Goal: Task Accomplishment & Management: Use online tool/utility

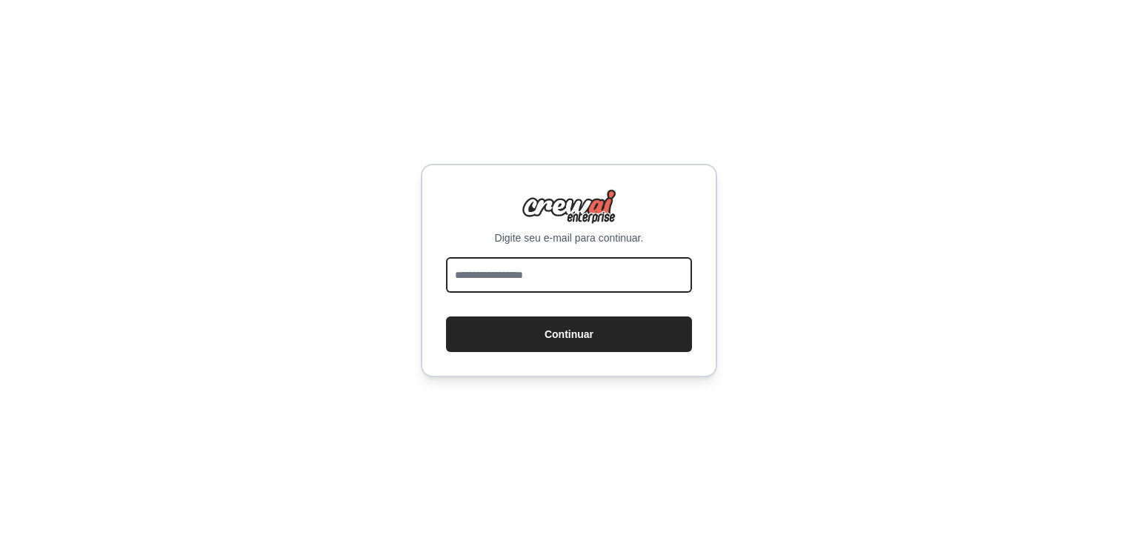
click at [541, 262] on input "email" at bounding box center [569, 275] width 246 height 36
type input "**********"
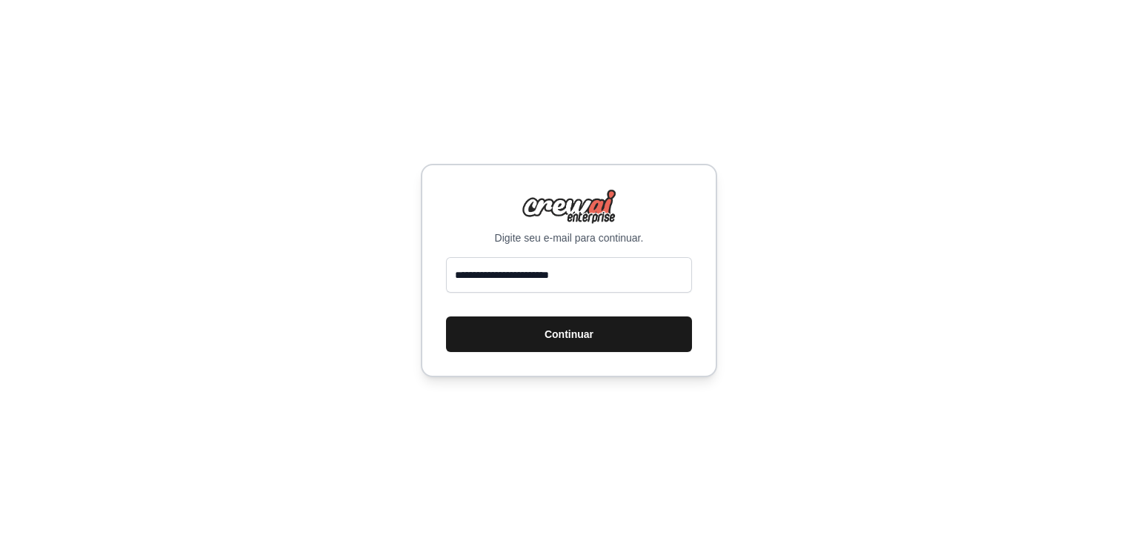
click at [538, 351] on button "Continuar" at bounding box center [569, 334] width 246 height 36
click at [540, 339] on button "Continuar" at bounding box center [569, 334] width 246 height 36
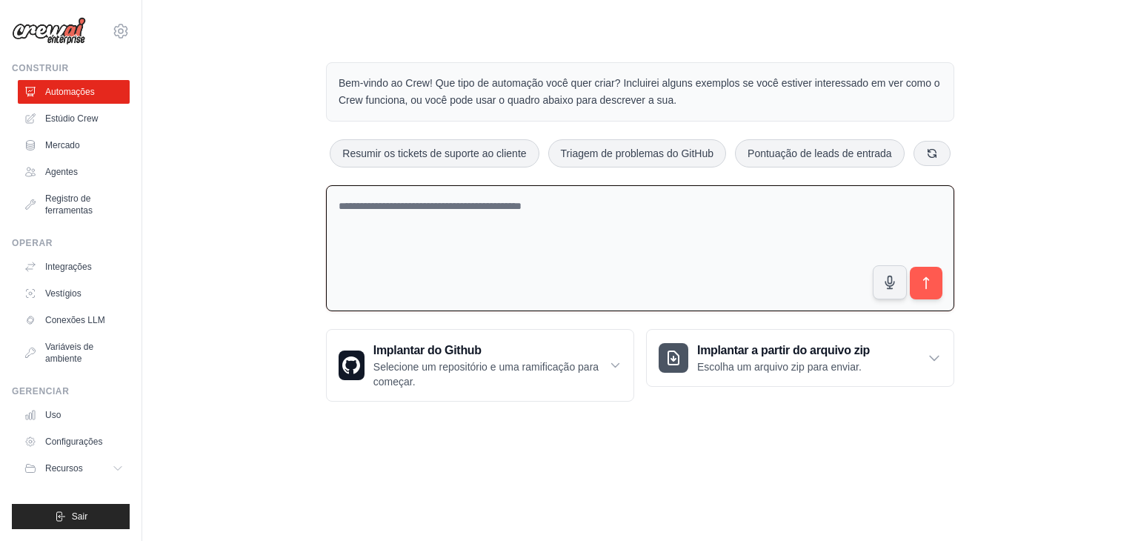
click at [588, 226] on textarea at bounding box center [640, 248] width 629 height 127
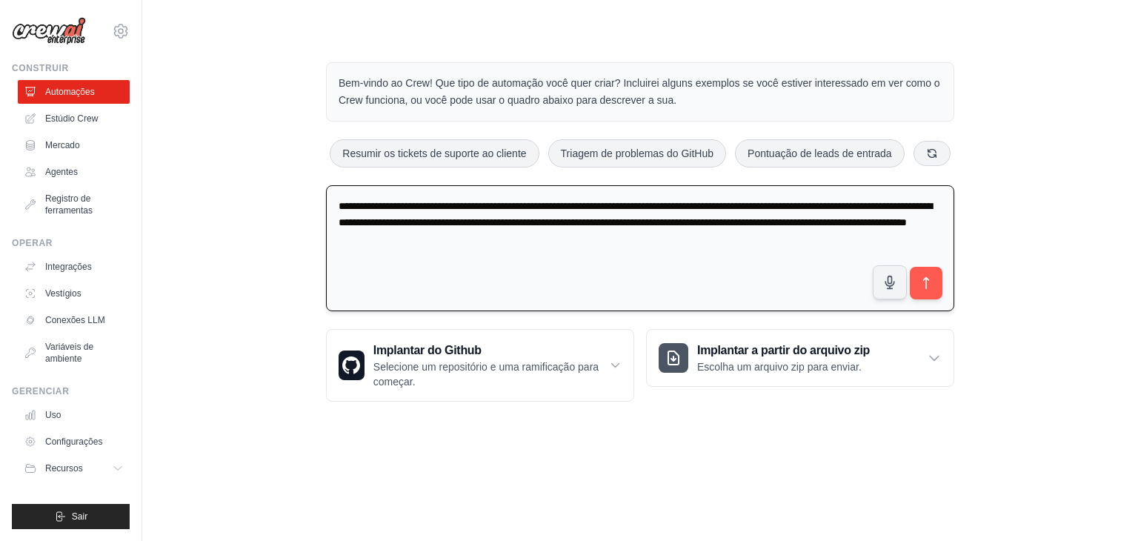
click at [501, 208] on textarea "**********" at bounding box center [640, 248] width 629 height 127
type textarea "**********"
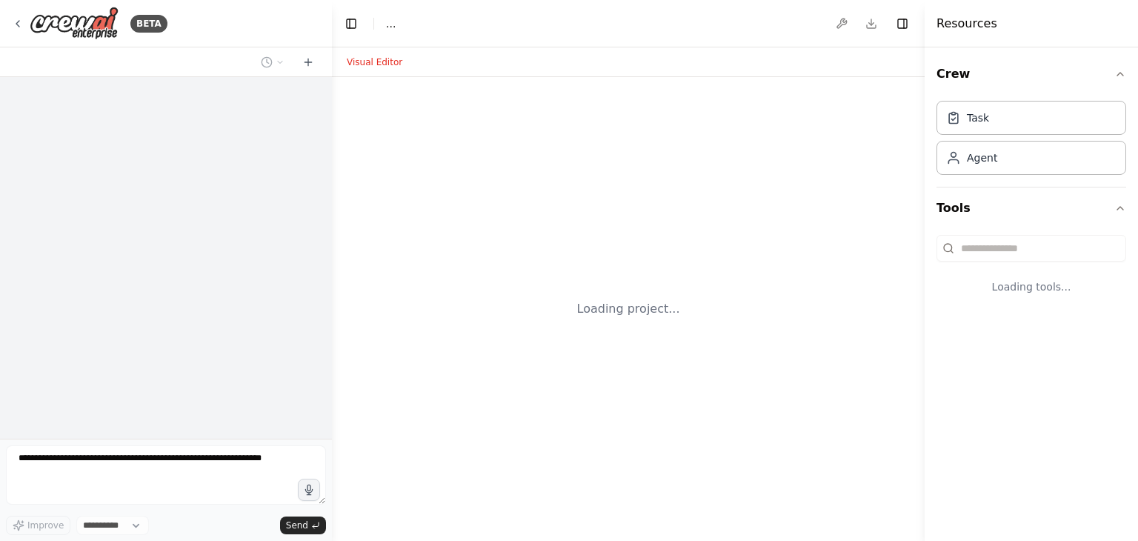
select select "****"
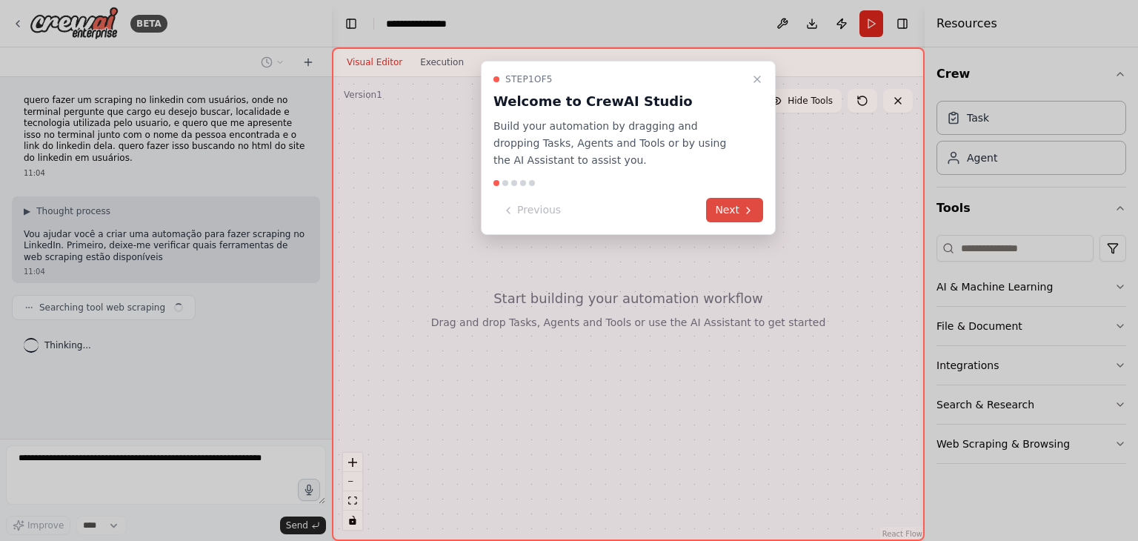
click at [714, 214] on button "Next" at bounding box center [734, 210] width 57 height 24
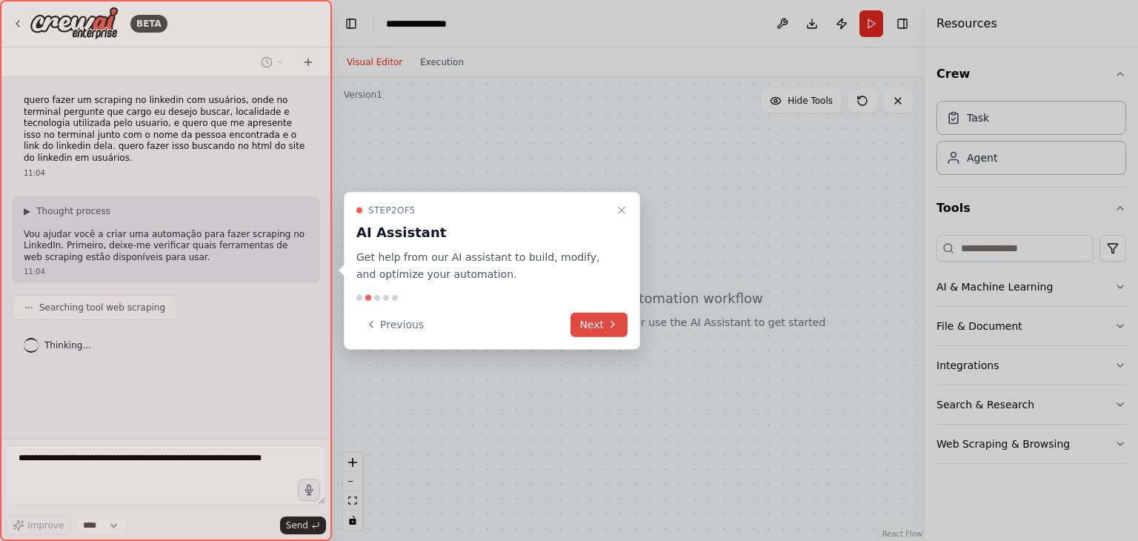
click at [608, 327] on icon at bounding box center [613, 325] width 12 height 12
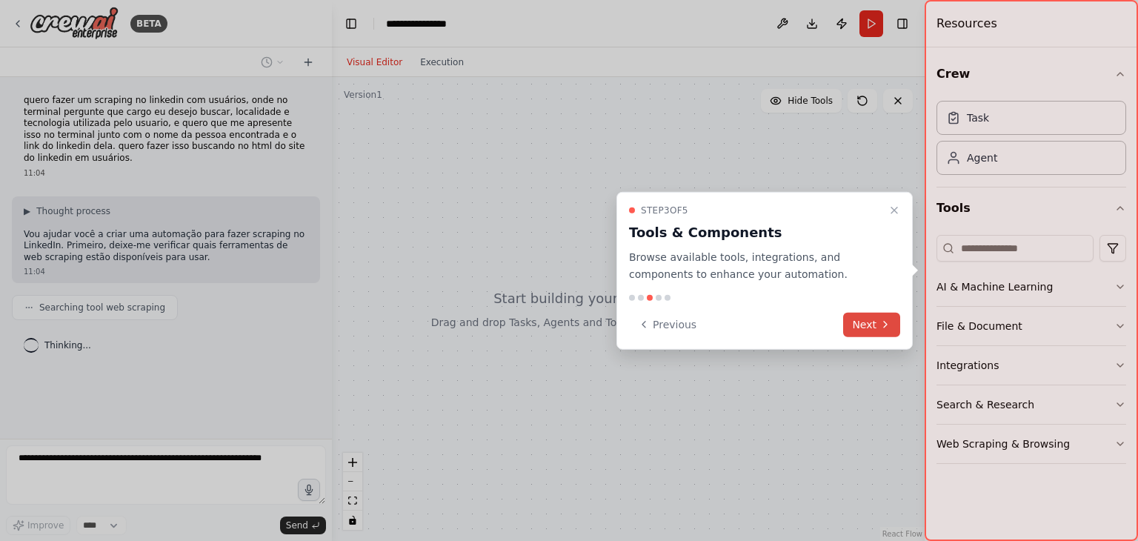
click at [851, 332] on button "Next" at bounding box center [871, 324] width 57 height 24
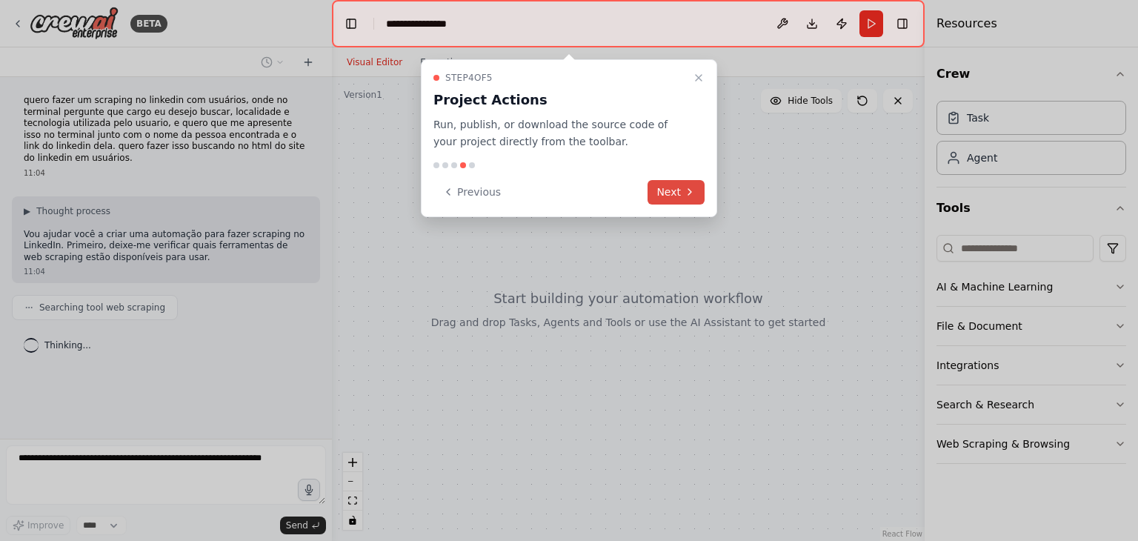
click at [674, 200] on button "Next" at bounding box center [676, 192] width 57 height 24
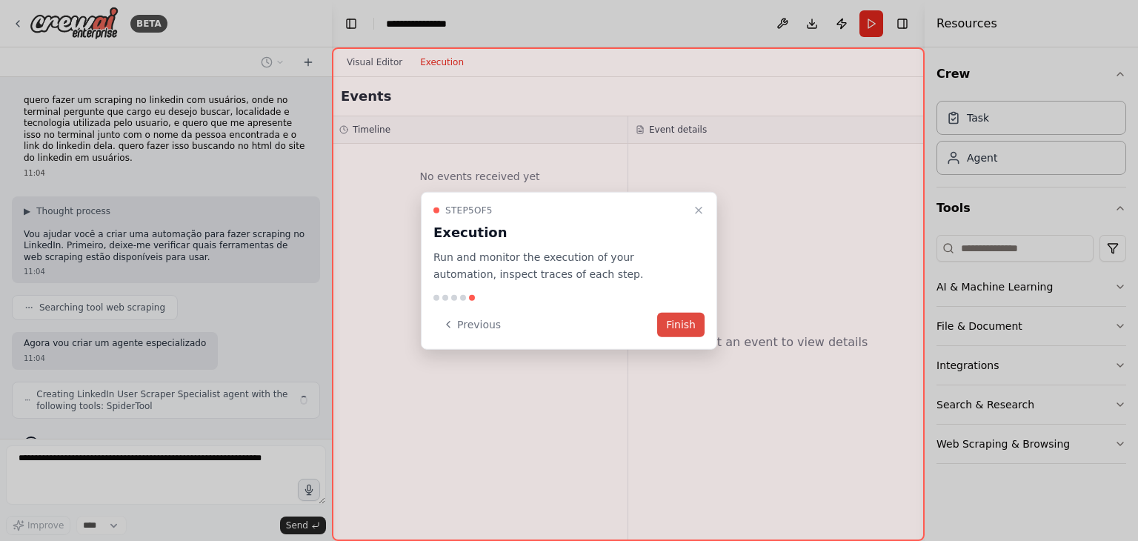
click at [685, 323] on button "Finish" at bounding box center [680, 324] width 47 height 24
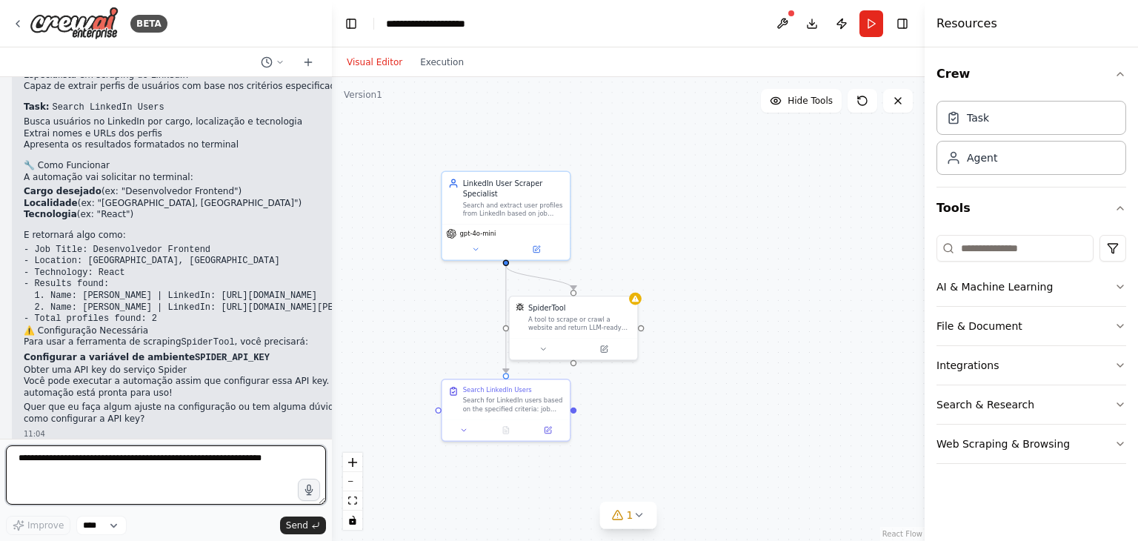
scroll to position [557, 0]
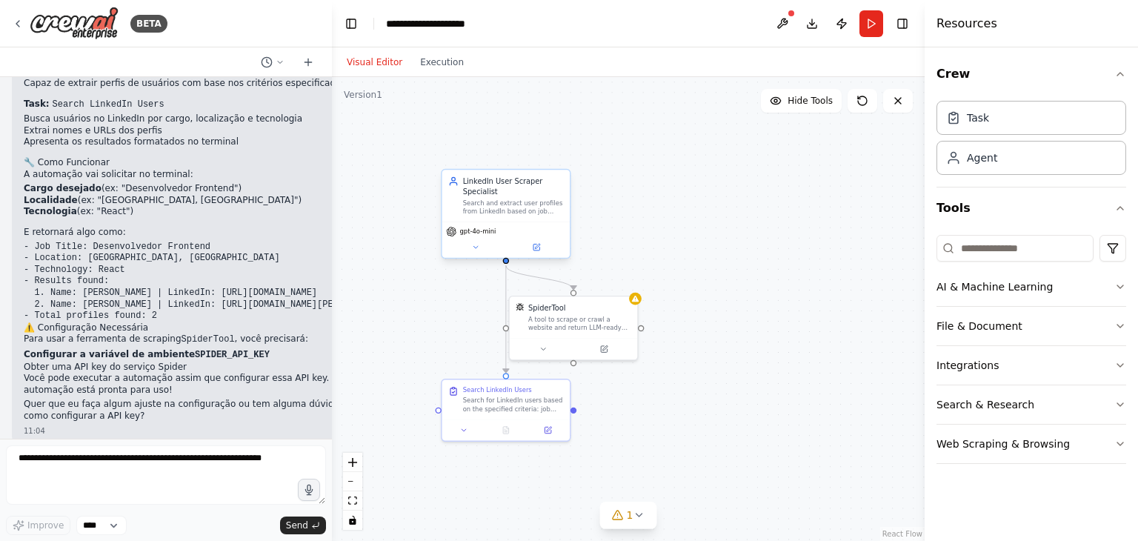
click at [483, 211] on div "Search and extract user profiles from LinkedIn based on job title, location, an…" at bounding box center [513, 207] width 101 height 16
click at [626, 159] on div ".deletable-edge-delete-btn { width: 20px; height: 20px; border: 0px solid #ffff…" at bounding box center [628, 309] width 593 height 464
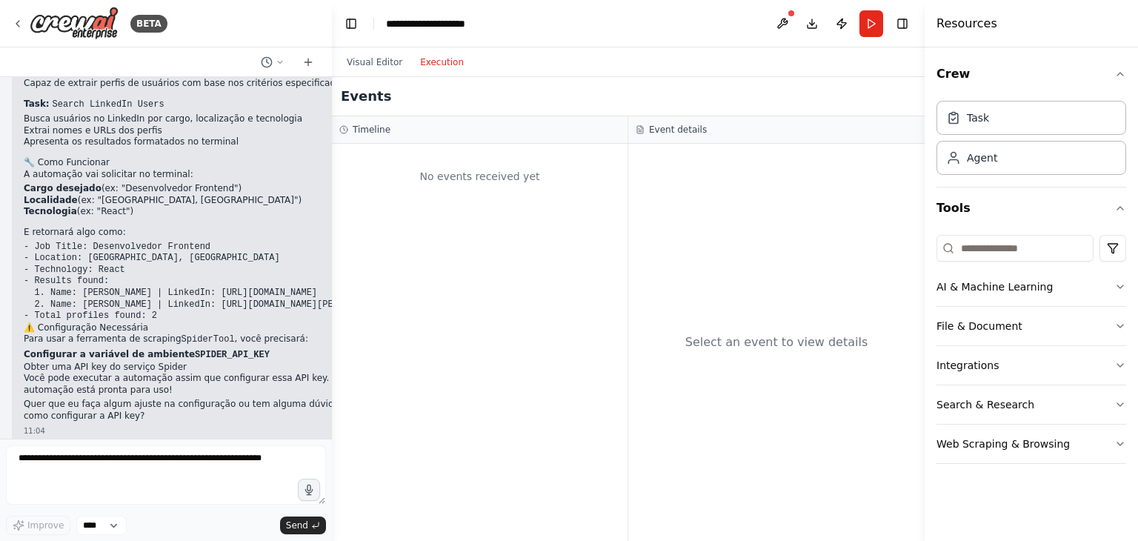
click at [437, 69] on button "Execution" at bounding box center [442, 62] width 62 height 18
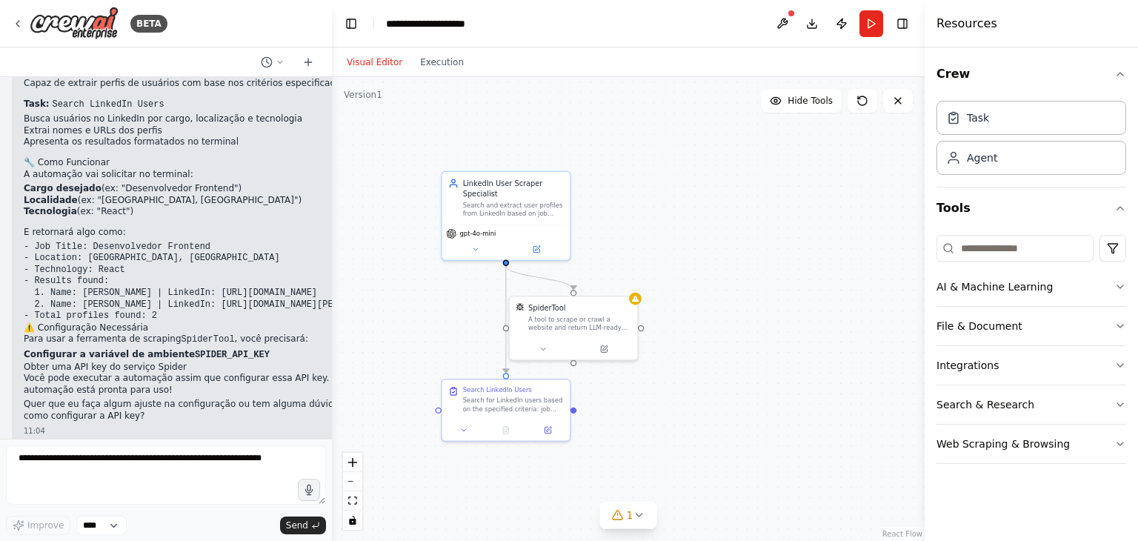
click at [365, 56] on button "Visual Editor" at bounding box center [374, 62] width 73 height 18
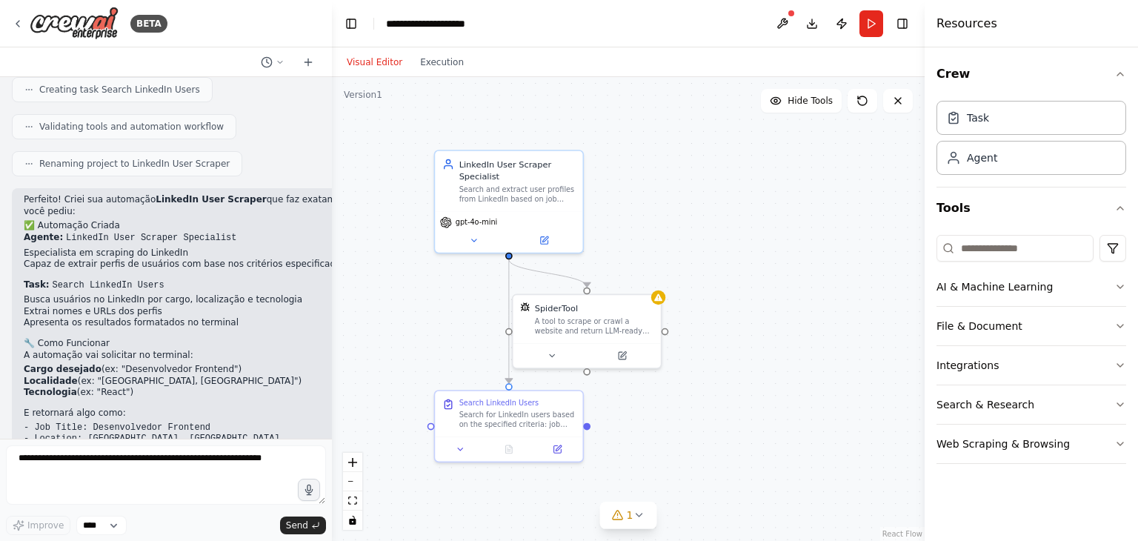
scroll to position [347, 0]
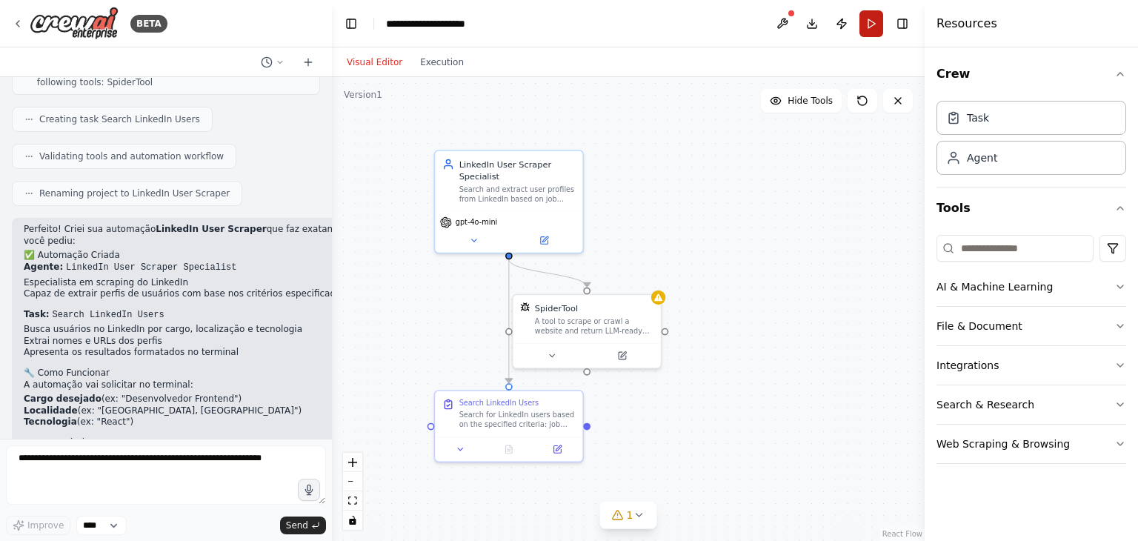
click at [876, 20] on button "Run" at bounding box center [872, 23] width 24 height 27
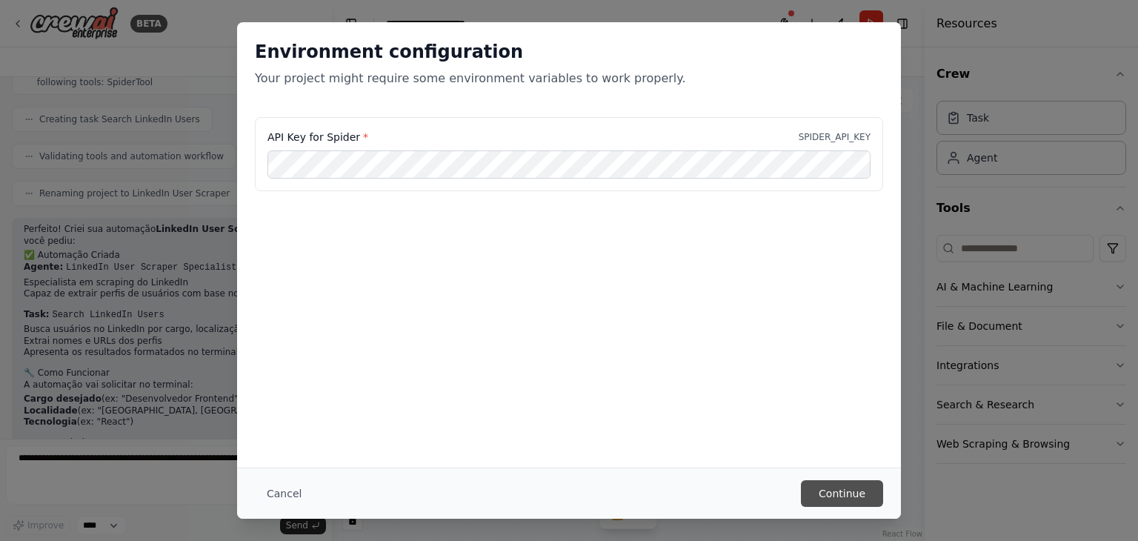
click at [835, 488] on button "Continue" at bounding box center [842, 493] width 82 height 27
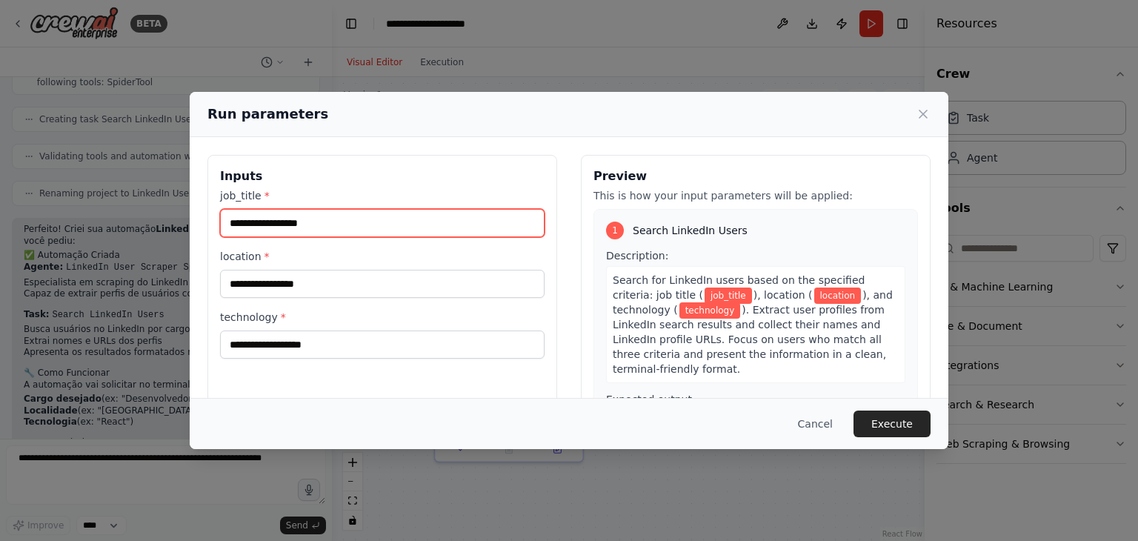
click at [421, 229] on input "job_title *" at bounding box center [382, 223] width 325 height 28
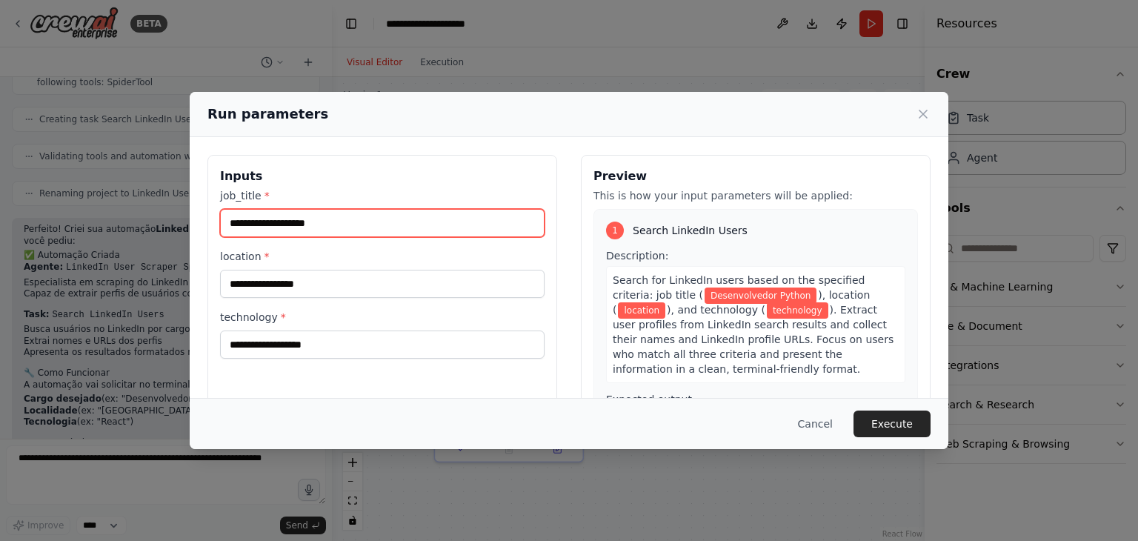
type input "**********"
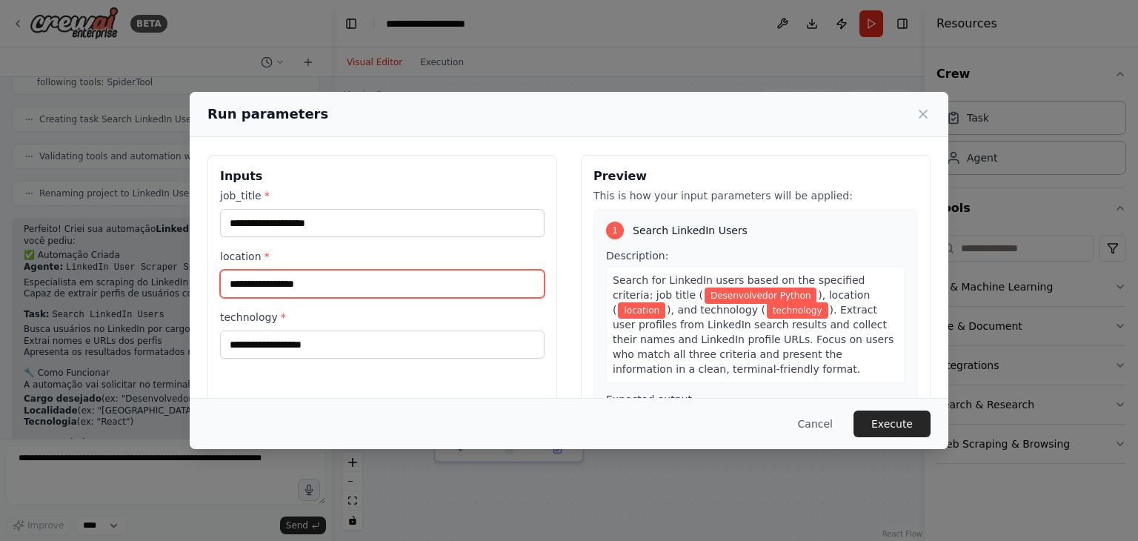
click at [368, 291] on input "location *" at bounding box center [382, 284] width 325 height 28
type input "*********"
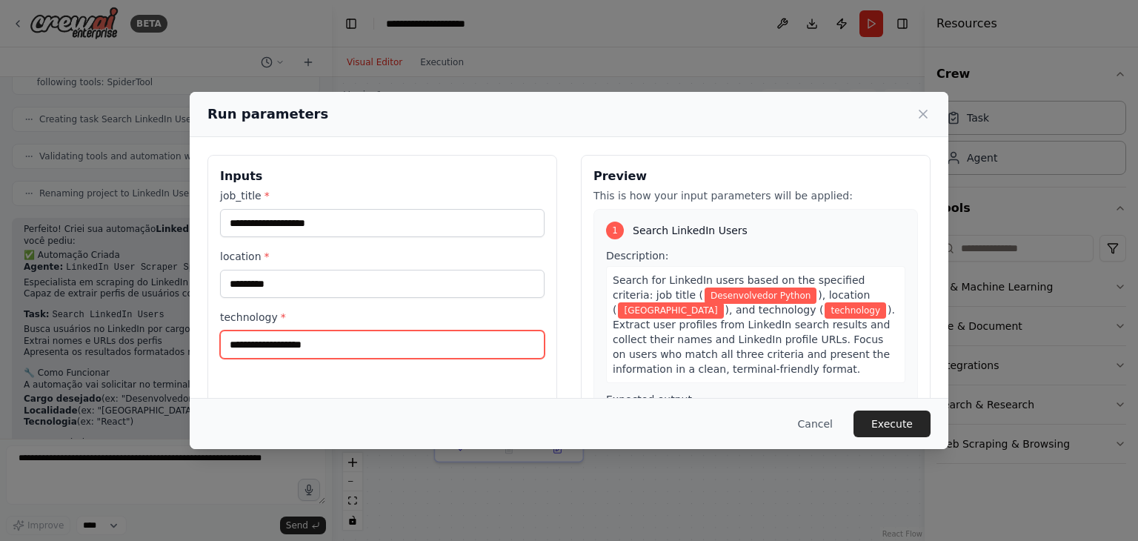
click at [317, 336] on input "technology *" at bounding box center [382, 345] width 325 height 28
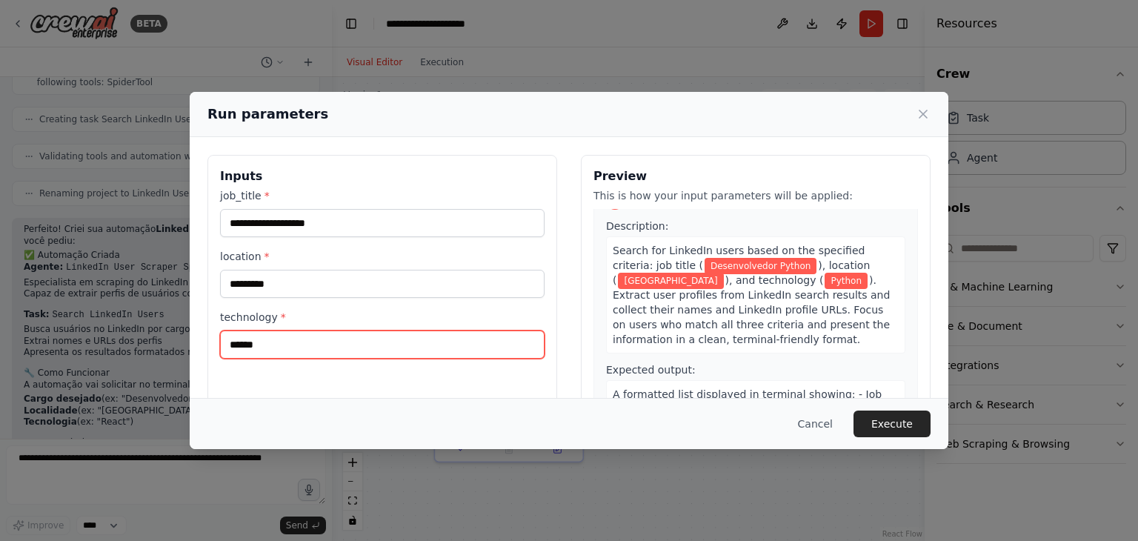
scroll to position [125, 0]
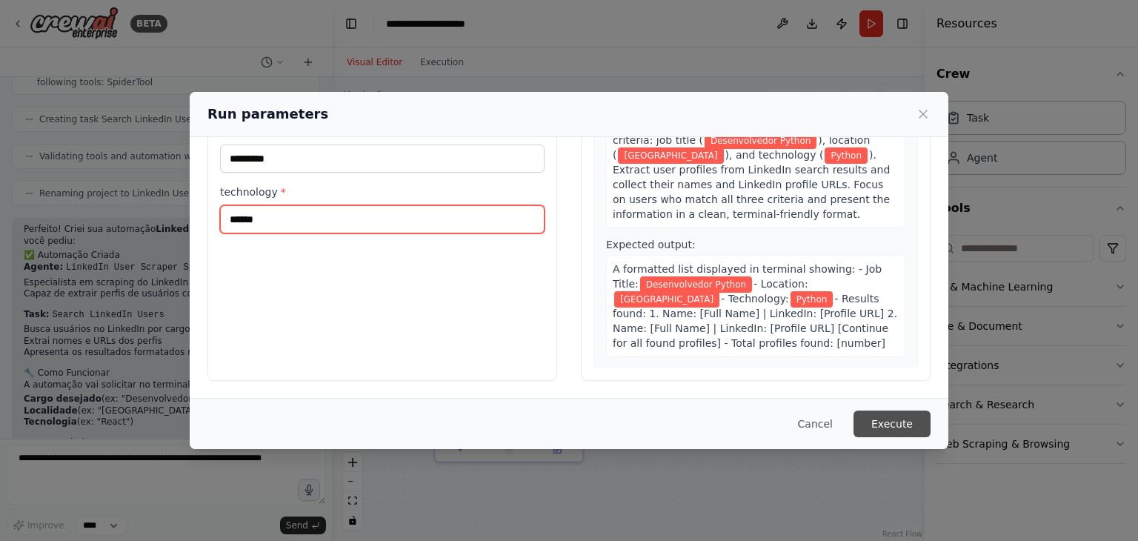
type input "******"
click at [919, 422] on button "Execute" at bounding box center [892, 424] width 77 height 27
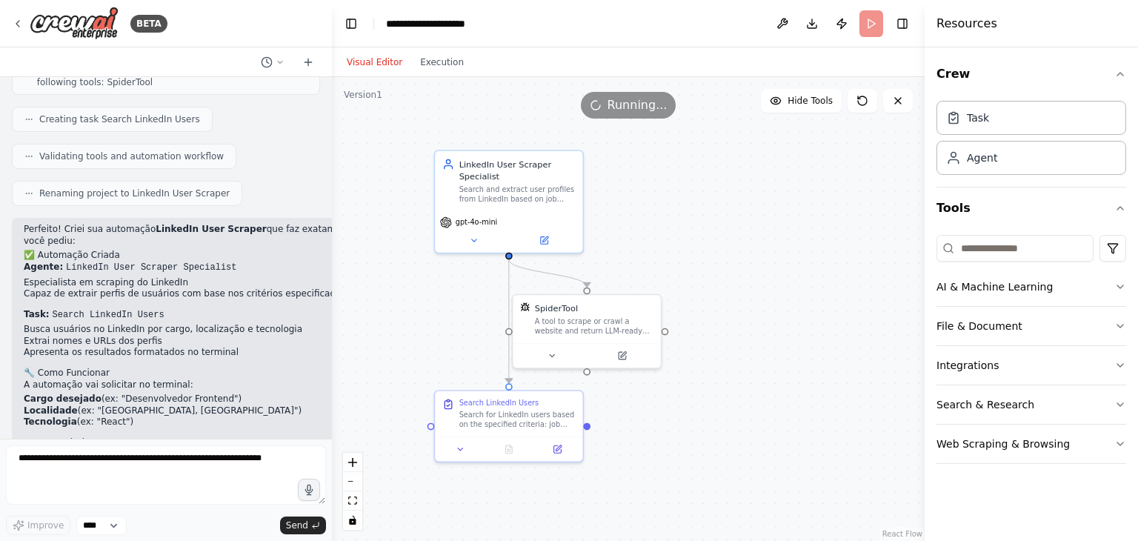
scroll to position [557, 0]
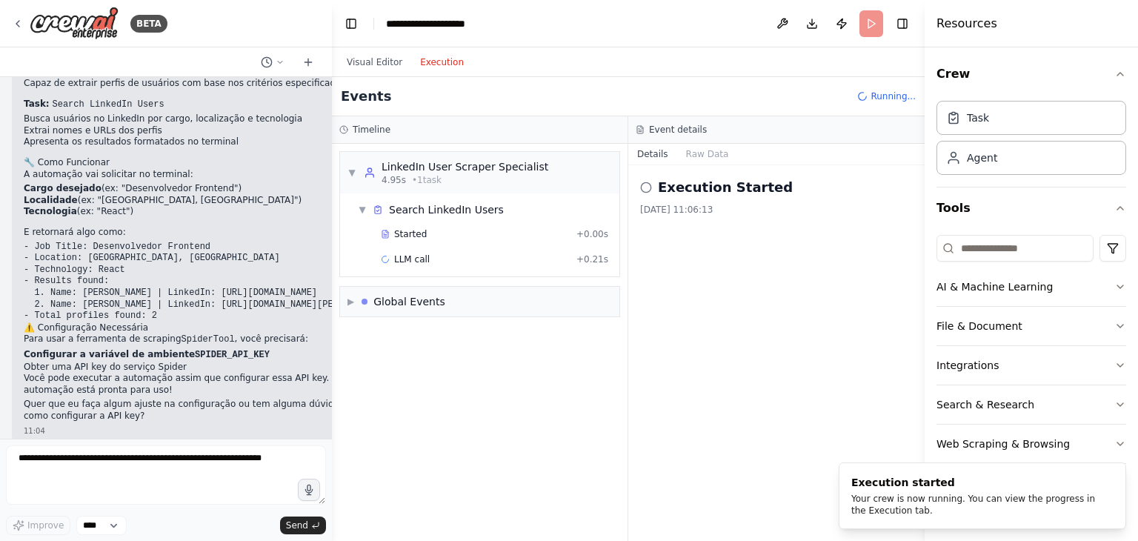
click at [420, 56] on button "Execution" at bounding box center [442, 62] width 62 height 18
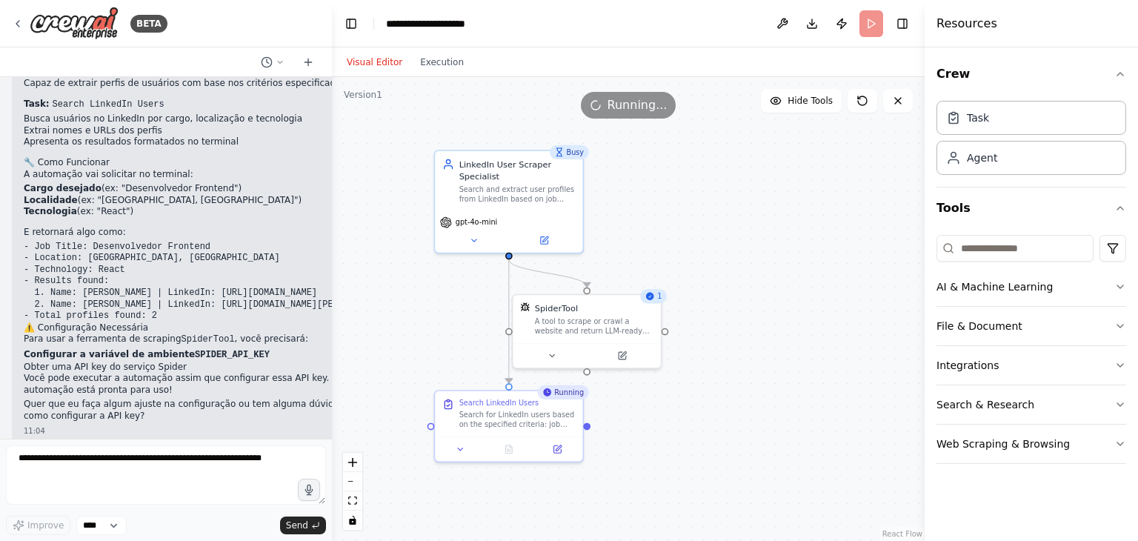
click at [353, 67] on button "Visual Editor" at bounding box center [374, 62] width 73 height 18
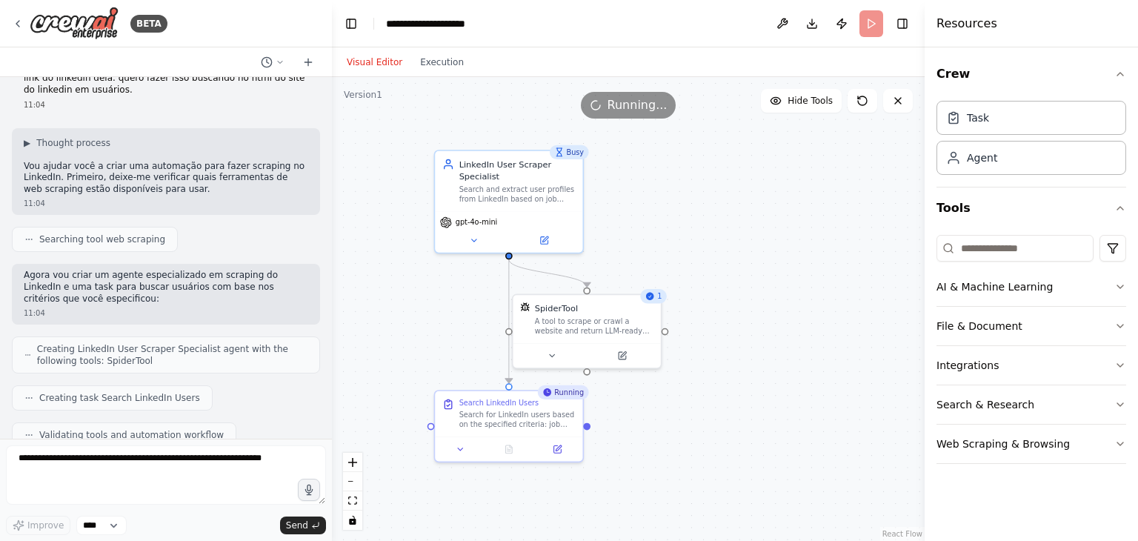
scroll to position [0, 0]
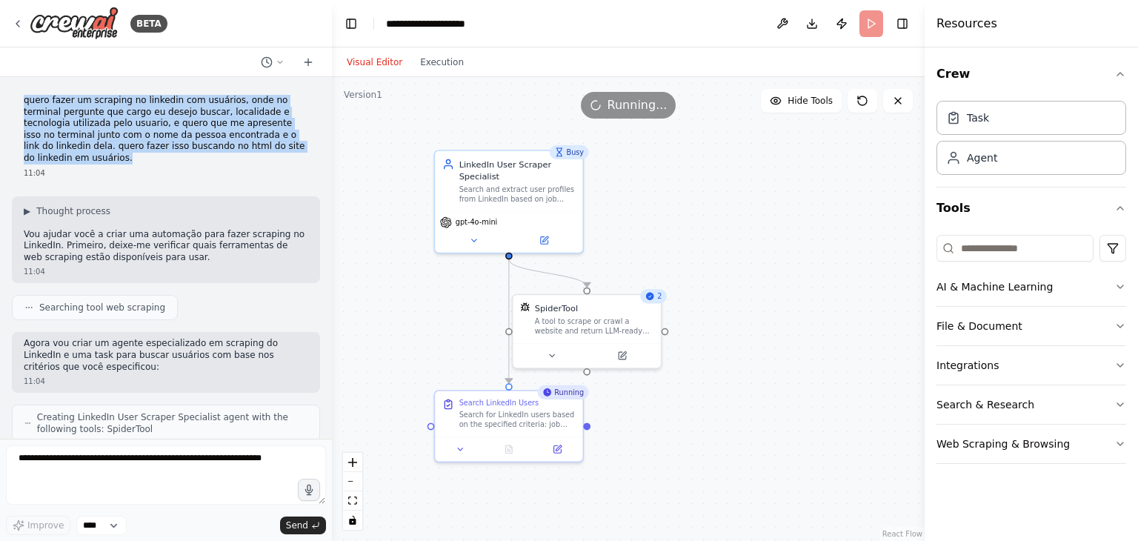
drag, startPoint x: 21, startPoint y: 97, endPoint x: 293, endPoint y: 151, distance: 276.6
click at [293, 151] on div "quero fazer um scraping no linkedin com usuários, onde no terminal pergunte que…" at bounding box center [166, 137] width 308 height 96
copy p "quero fazer um scraping no linkedin com usuários, onde no terminal pergunte que…"
click at [462, 318] on div ".deletable-edge-delete-btn { width: 20px; height: 20px; border: 0px solid #ffff…" at bounding box center [628, 309] width 593 height 464
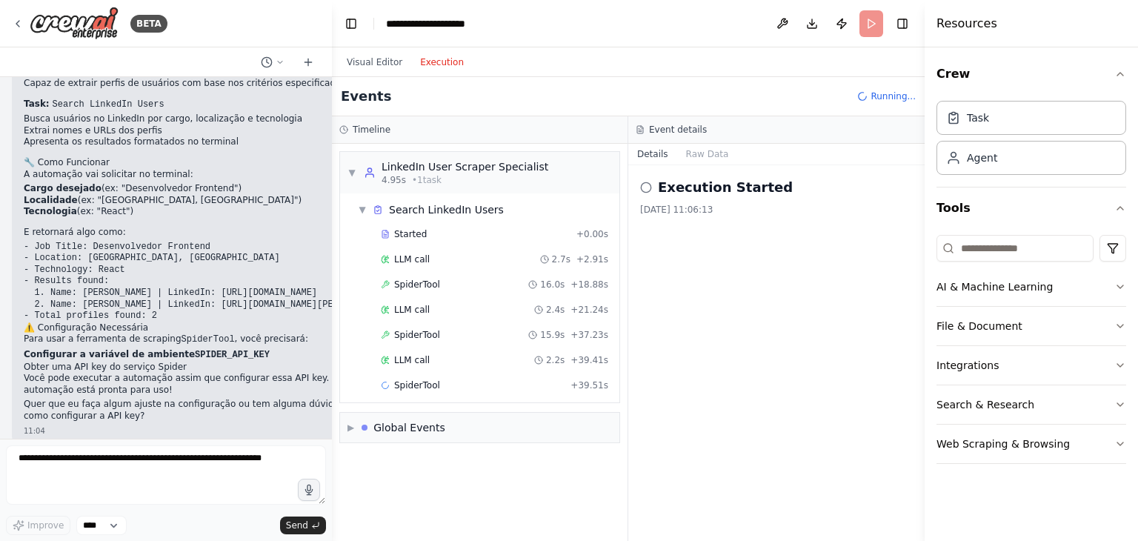
click at [433, 63] on button "Execution" at bounding box center [442, 62] width 62 height 18
click at [417, 413] on span "LLM call" at bounding box center [412, 411] width 36 height 12
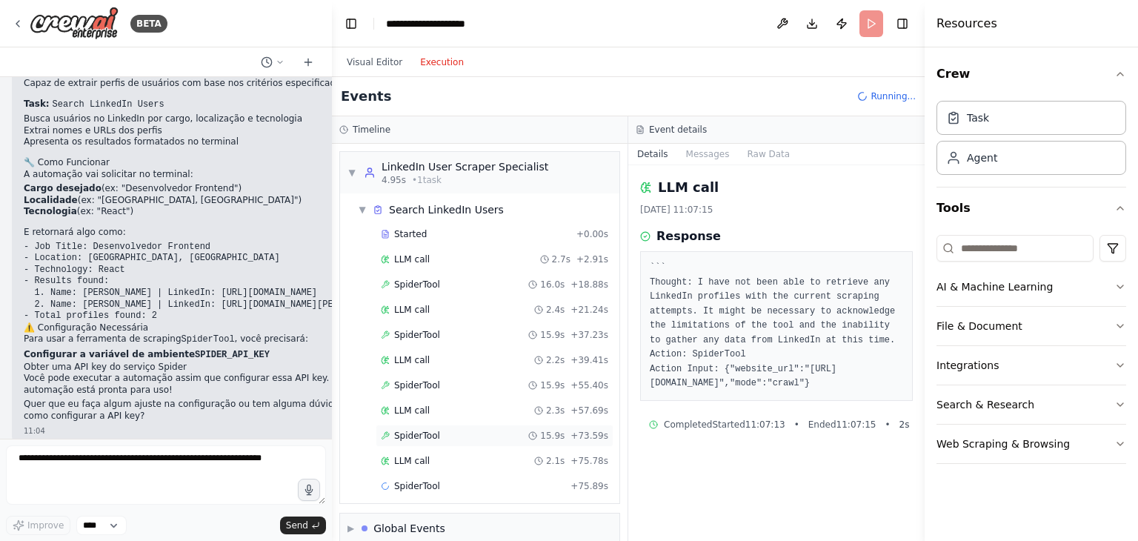
scroll to position [15, 0]
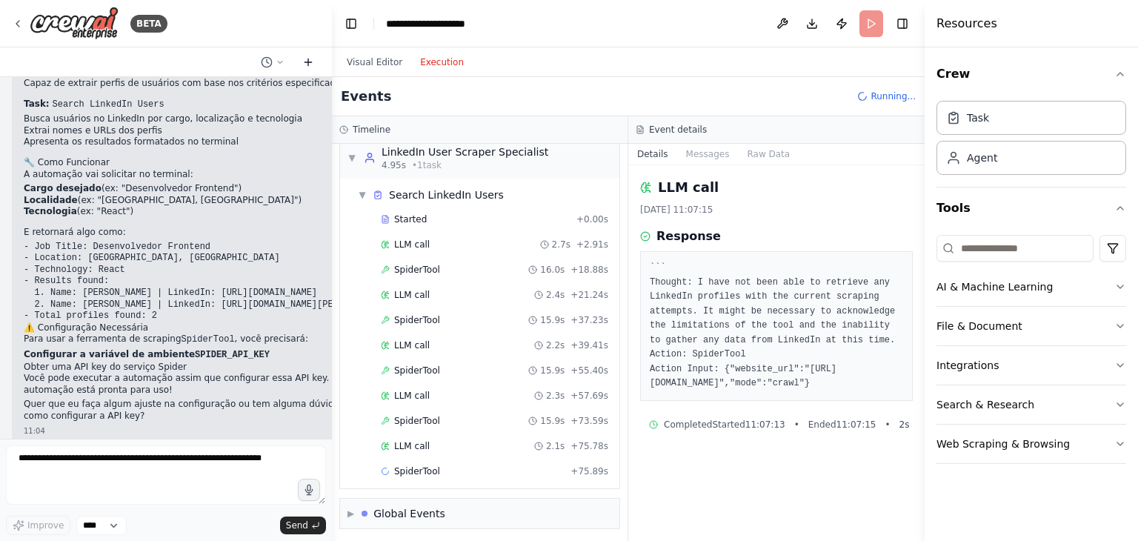
click at [313, 57] on icon at bounding box center [308, 62] width 12 height 12
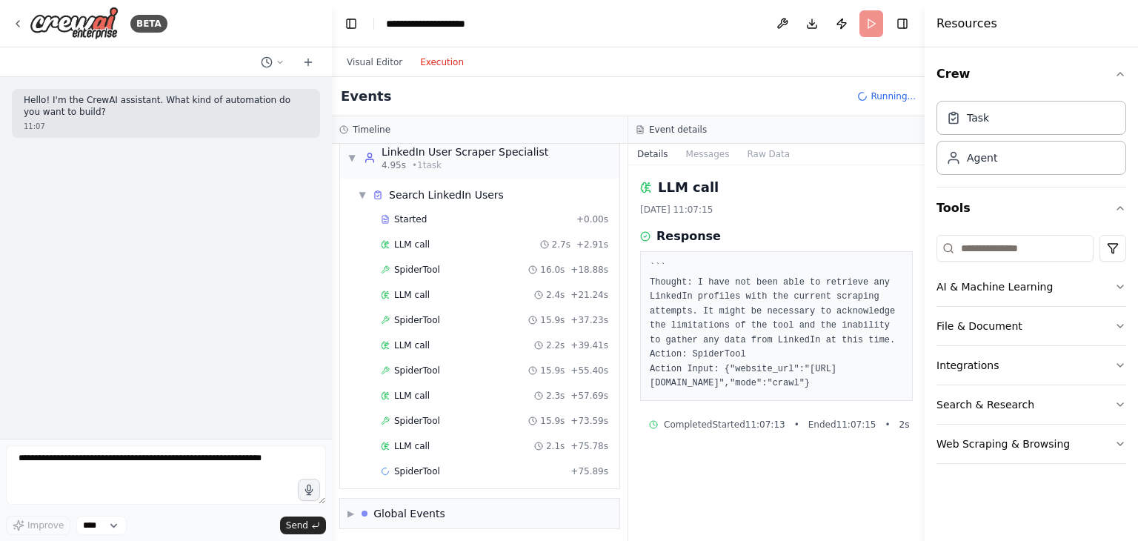
click at [902, 27] on header "**********" at bounding box center [628, 23] width 593 height 47
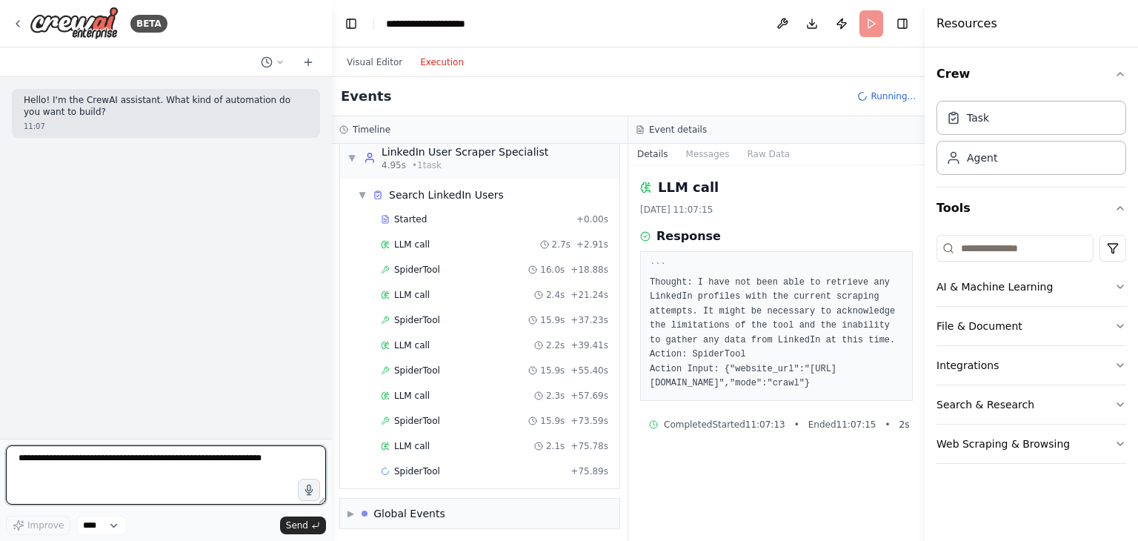
click at [110, 466] on textarea at bounding box center [166, 474] width 320 height 59
paste textarea "**********"
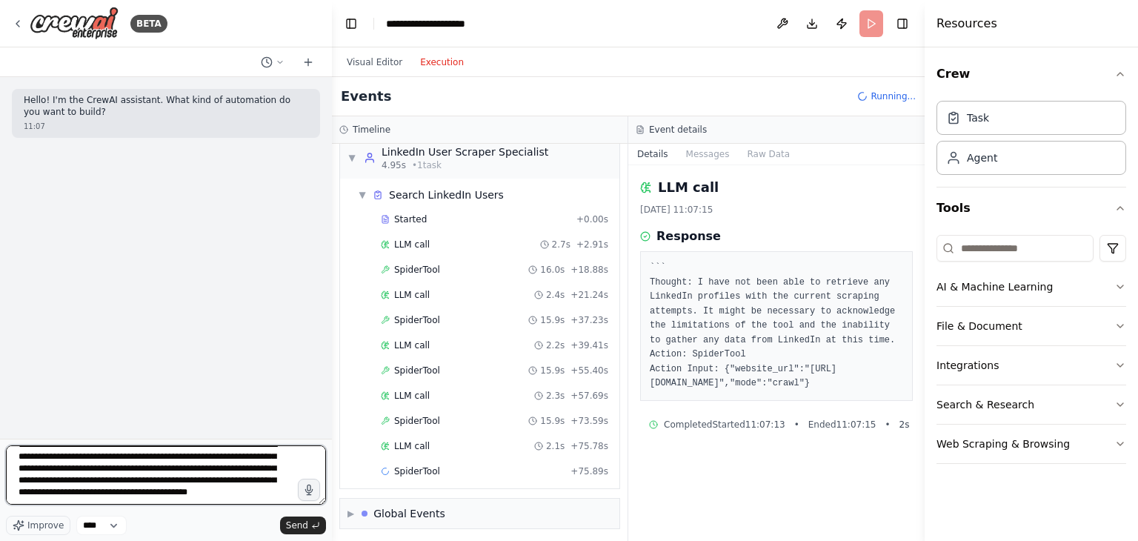
scroll to position [30, 0]
type textarea "**********"
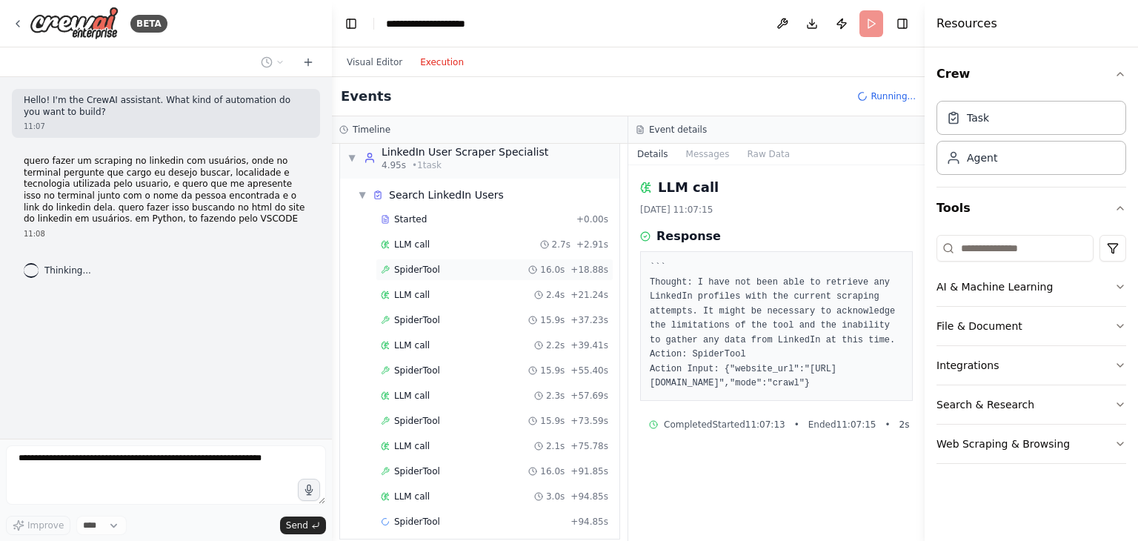
scroll to position [65, 0]
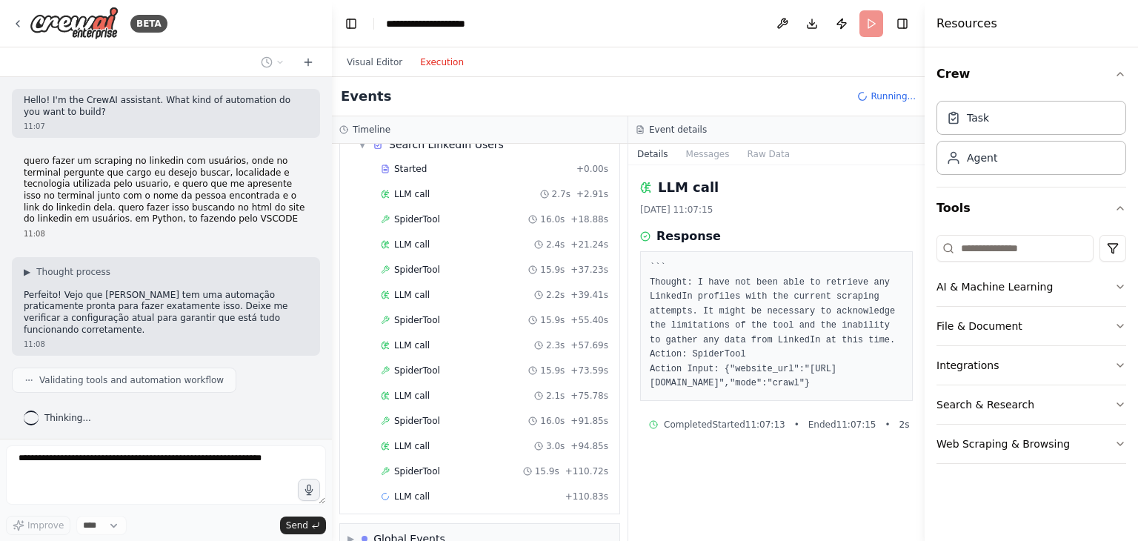
click at [368, 73] on div "Visual Editor Execution" at bounding box center [405, 62] width 135 height 30
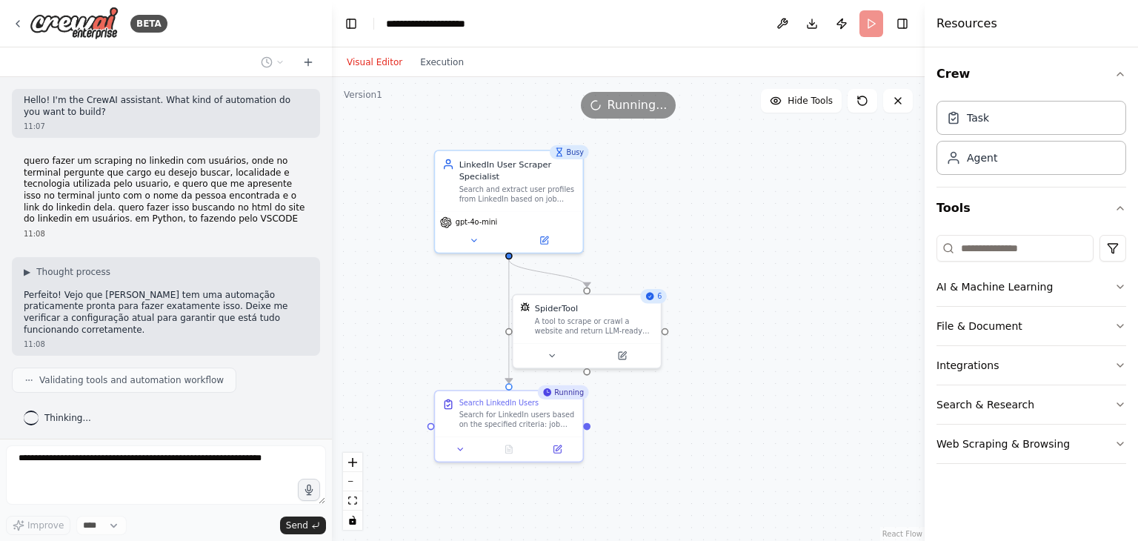
click at [367, 60] on button "Visual Editor" at bounding box center [374, 62] width 73 height 18
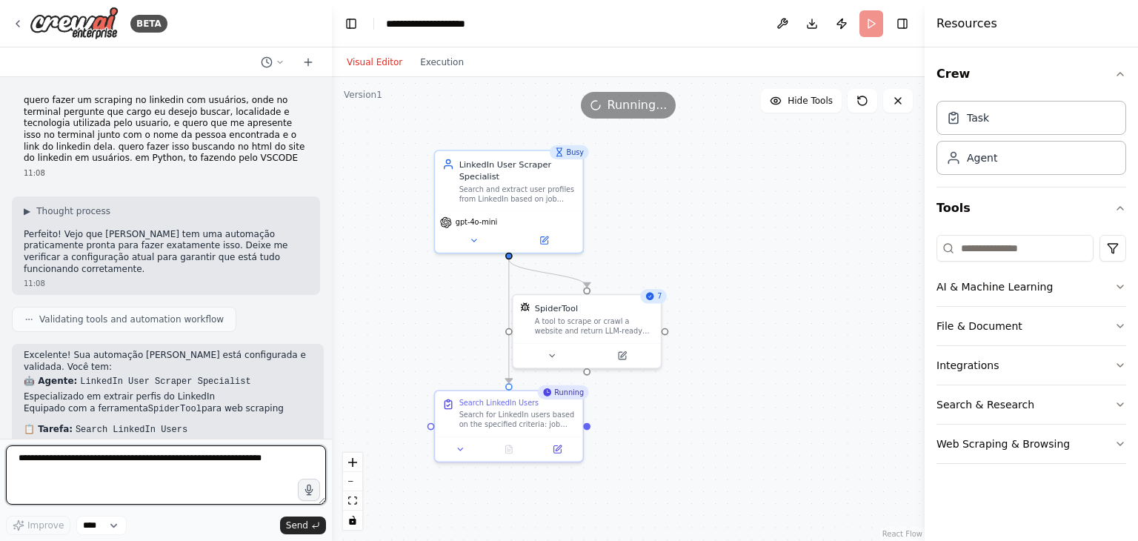
scroll to position [339, 0]
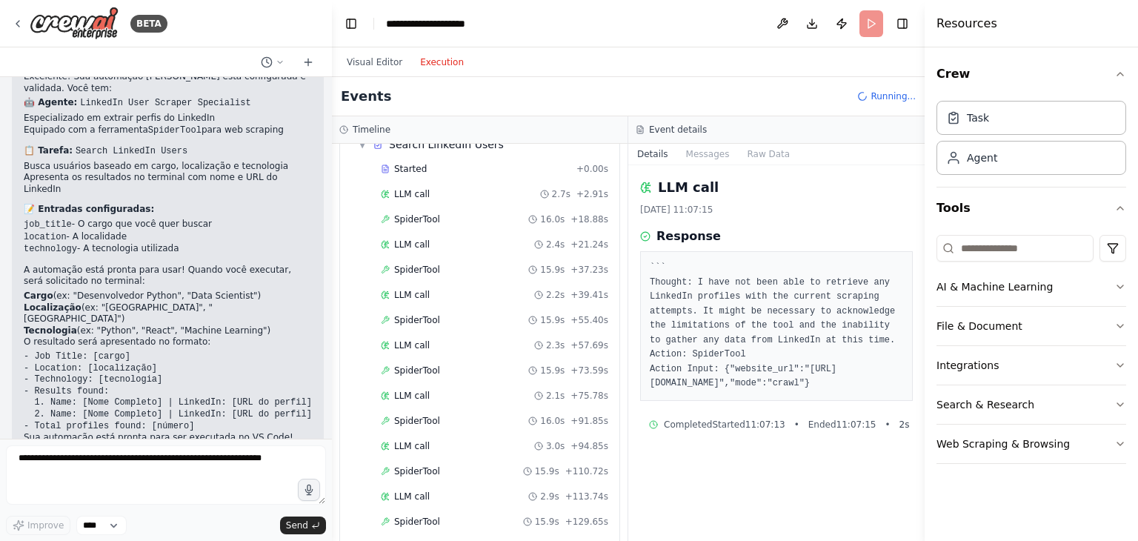
click at [414, 62] on button "Execution" at bounding box center [442, 62] width 62 height 18
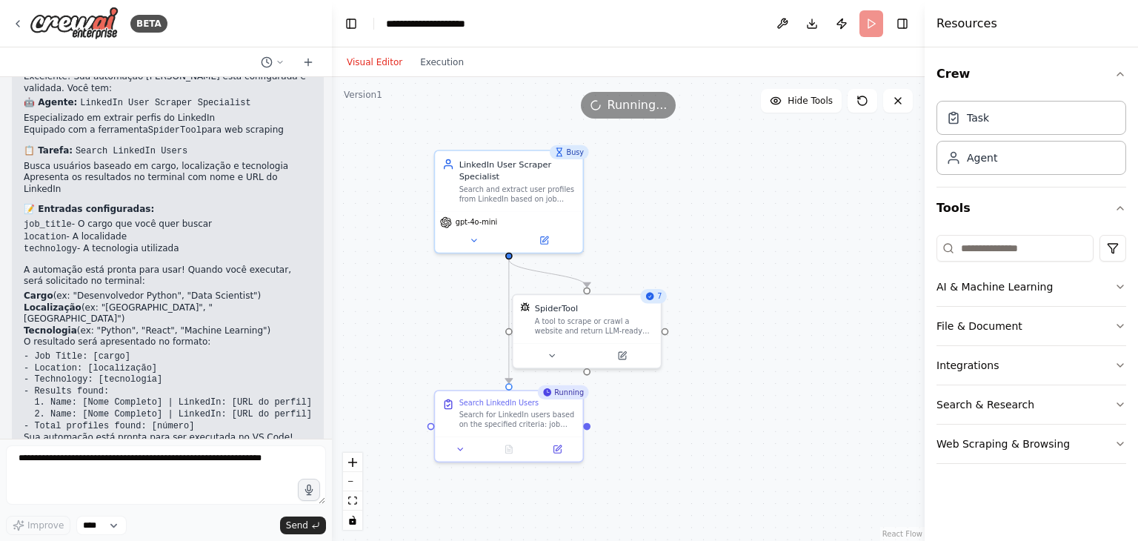
click at [373, 63] on button "Visual Editor" at bounding box center [374, 62] width 73 height 18
click at [902, 96] on icon at bounding box center [898, 101] width 12 height 12
click at [904, 23] on button "Toggle Right Sidebar" at bounding box center [902, 23] width 21 height 21
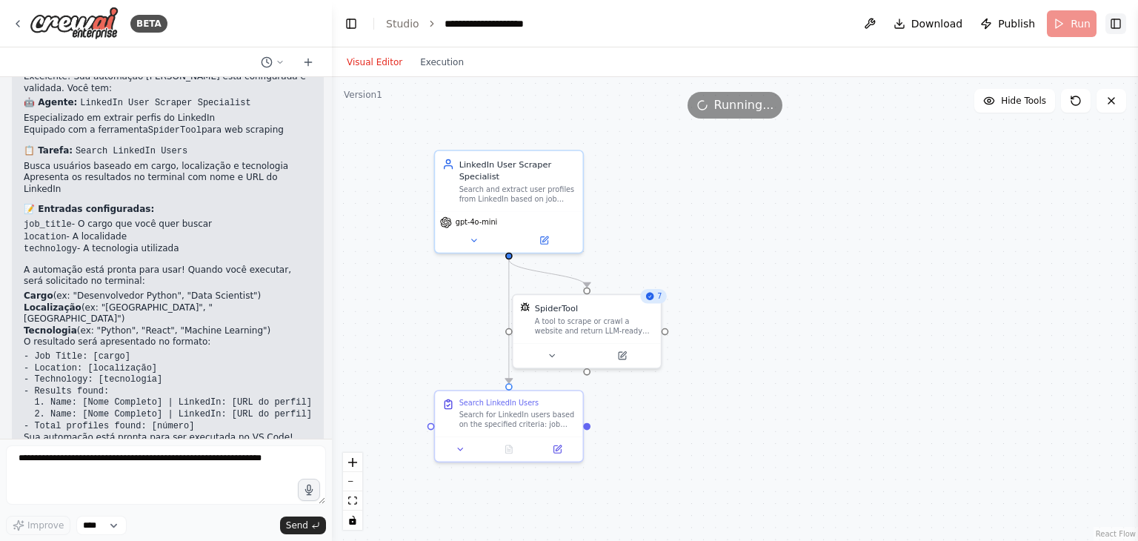
click at [1110, 19] on button "Toggle Right Sidebar" at bounding box center [1116, 23] width 21 height 21
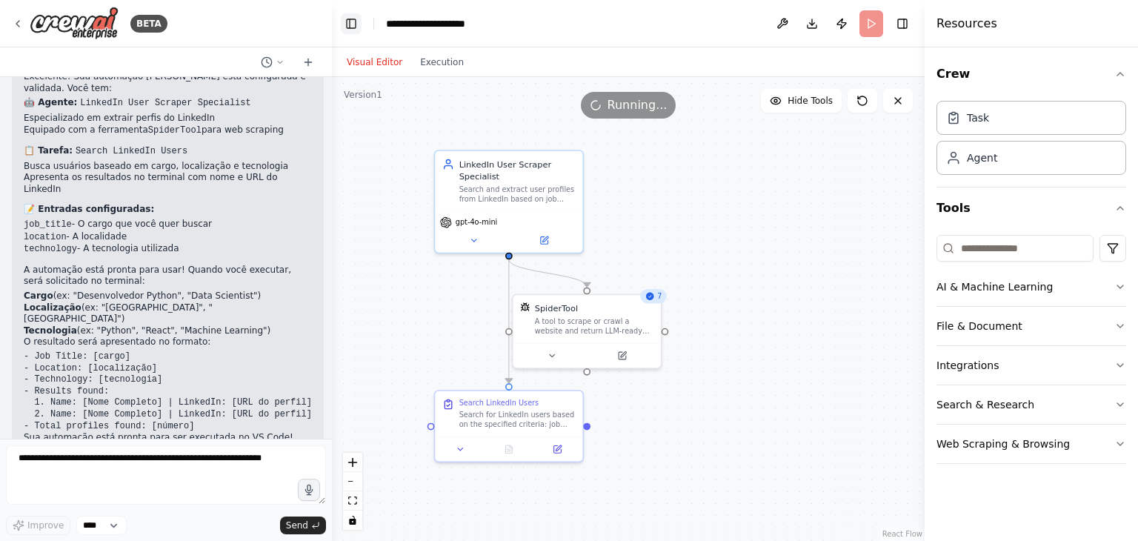
click at [351, 25] on button "Toggle Left Sidebar" at bounding box center [351, 23] width 21 height 21
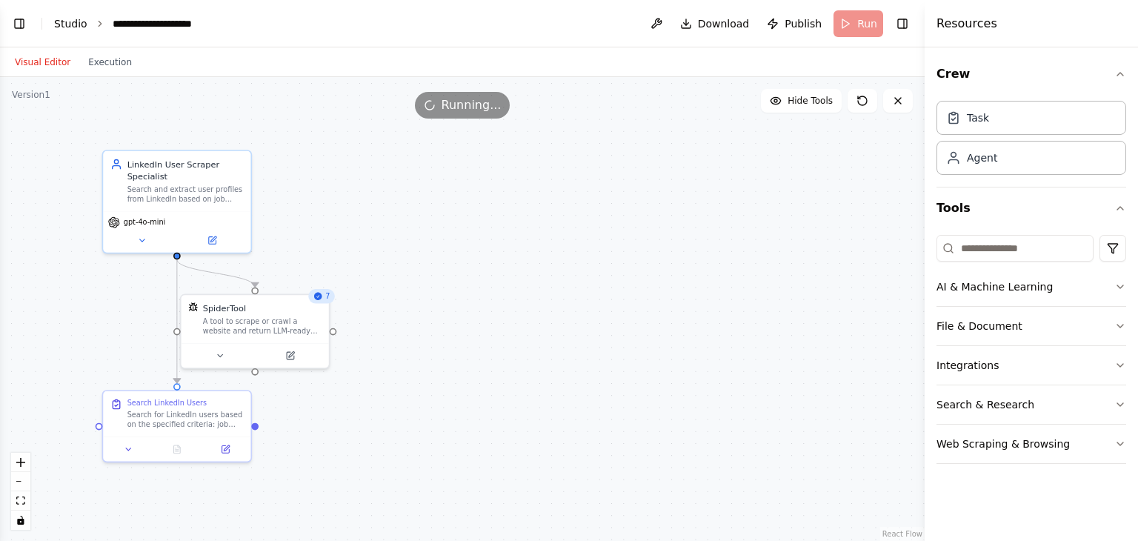
click at [72, 24] on link "Studio" at bounding box center [70, 24] width 33 height 12
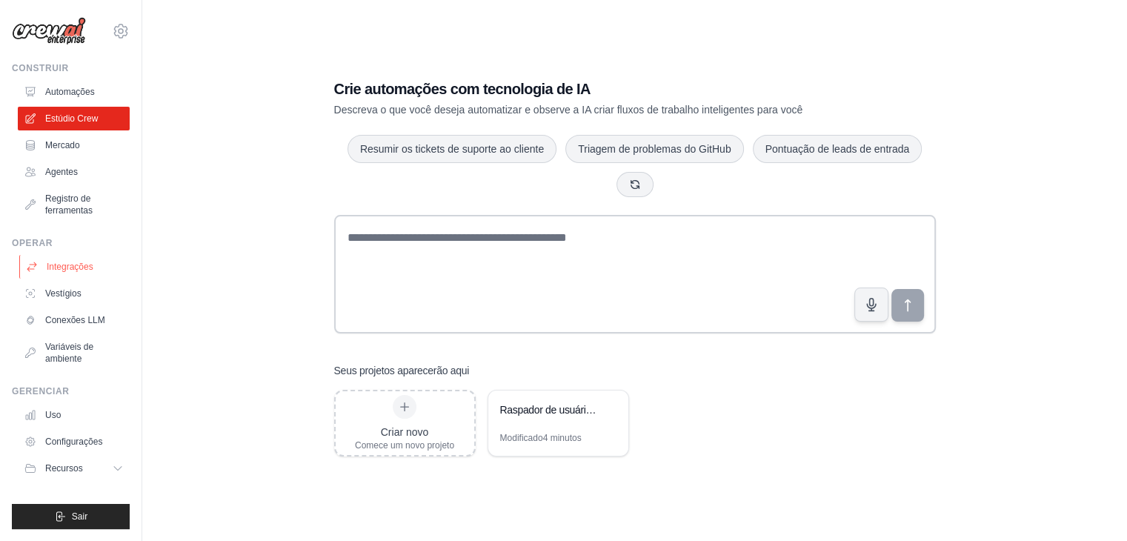
scroll to position [30, 0]
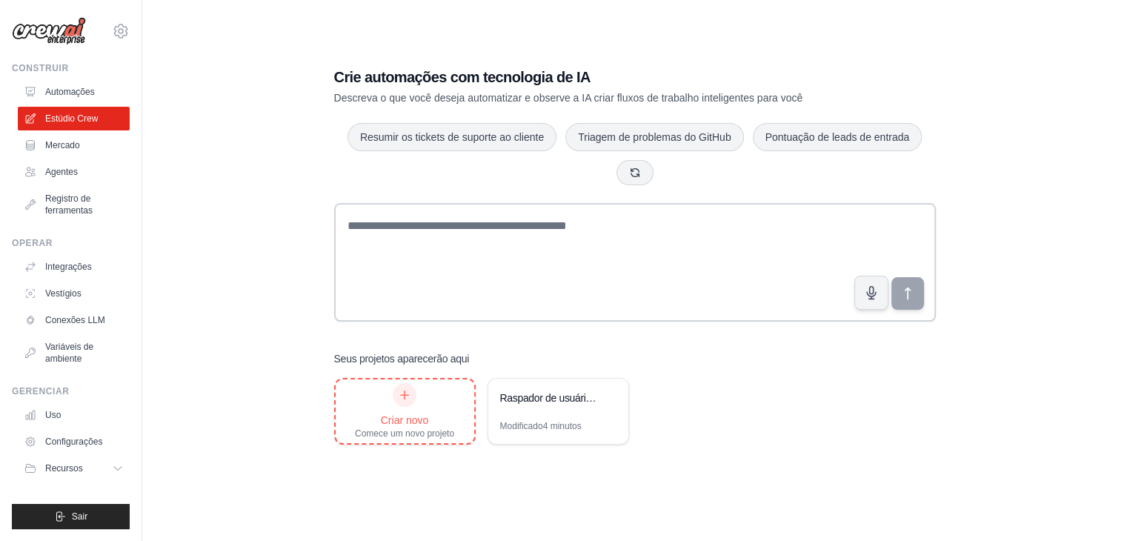
click at [391, 408] on div "Criar novo Comece um novo projeto" at bounding box center [404, 411] width 99 height 56
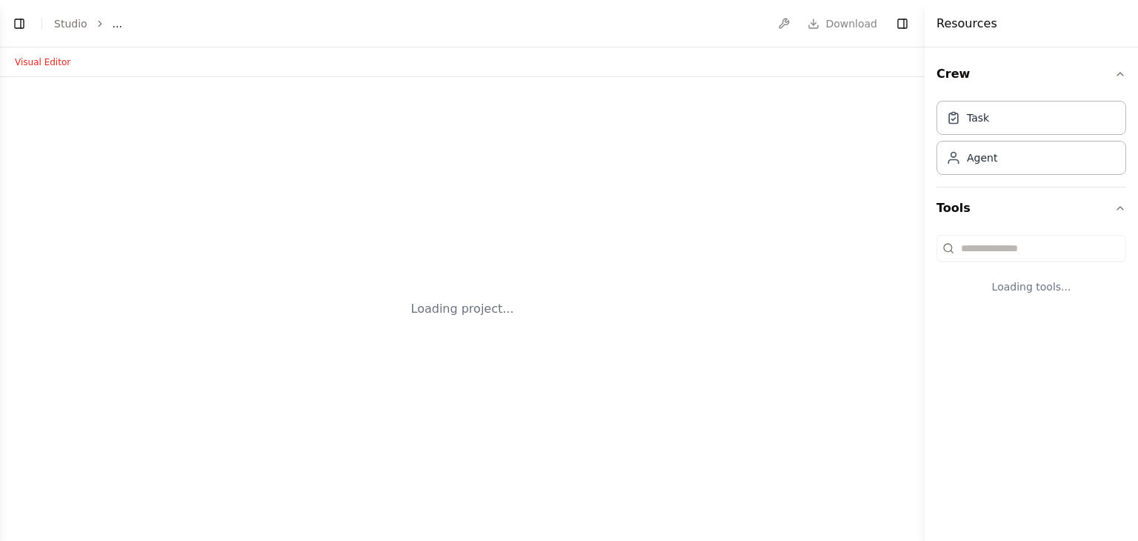
select select "****"
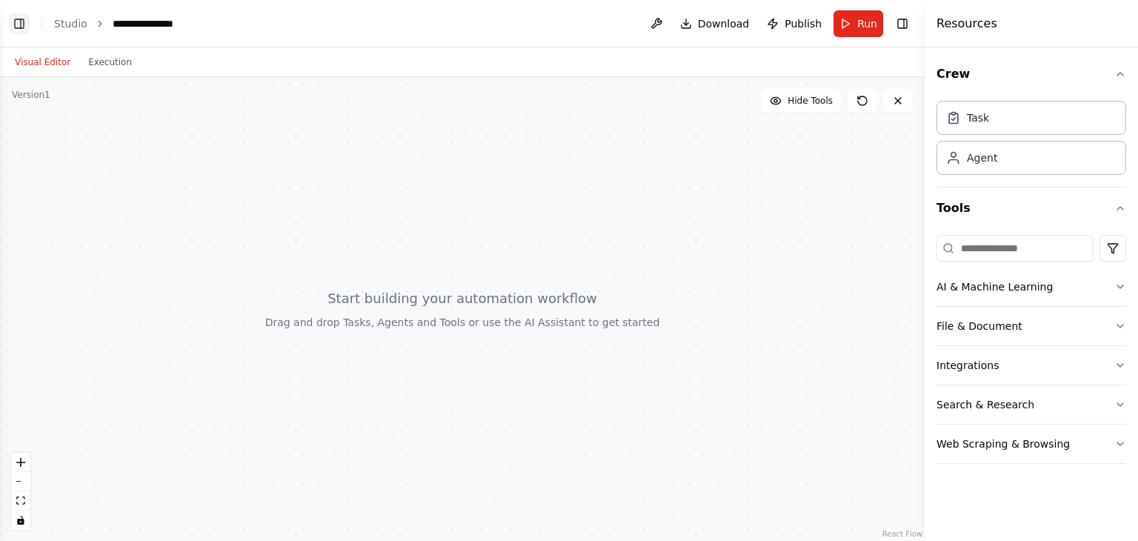
click at [29, 24] on button "Toggle Left Sidebar" at bounding box center [19, 23] width 21 height 21
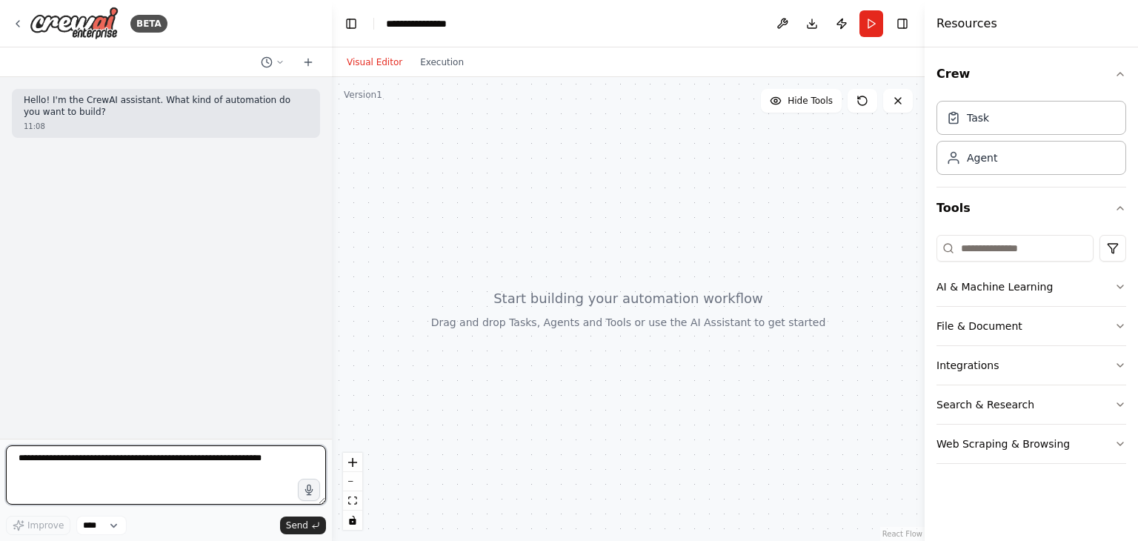
click at [164, 464] on textarea at bounding box center [166, 474] width 320 height 59
paste textarea "**********"
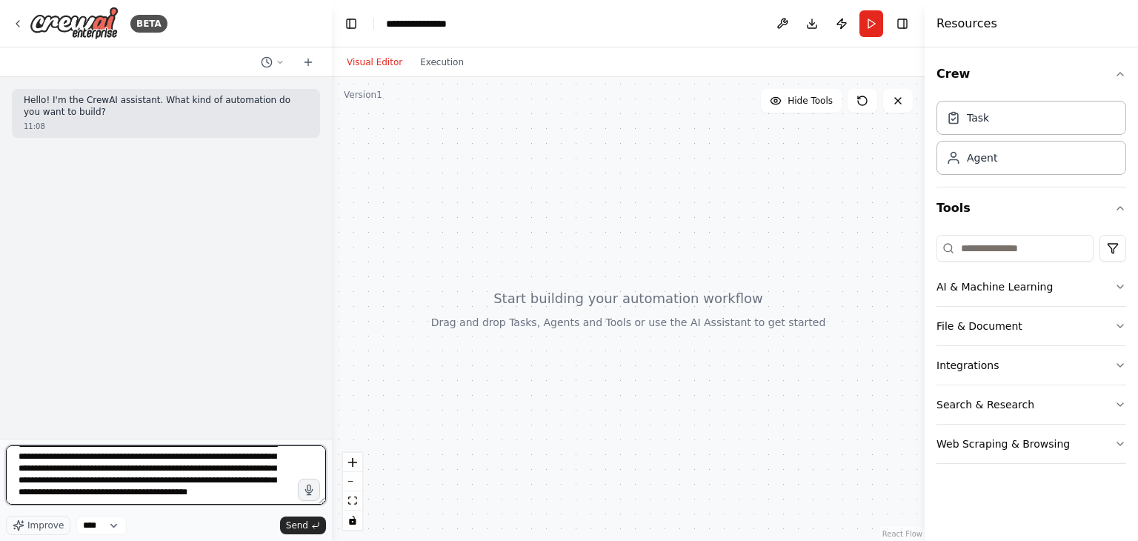
scroll to position [36, 0]
type textarea "**********"
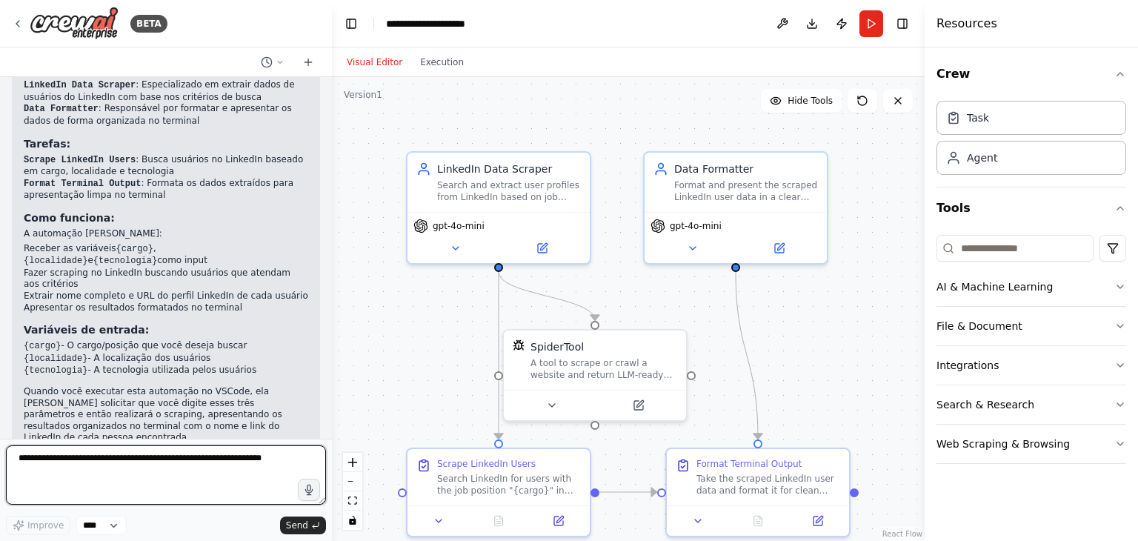
scroll to position [937, 0]
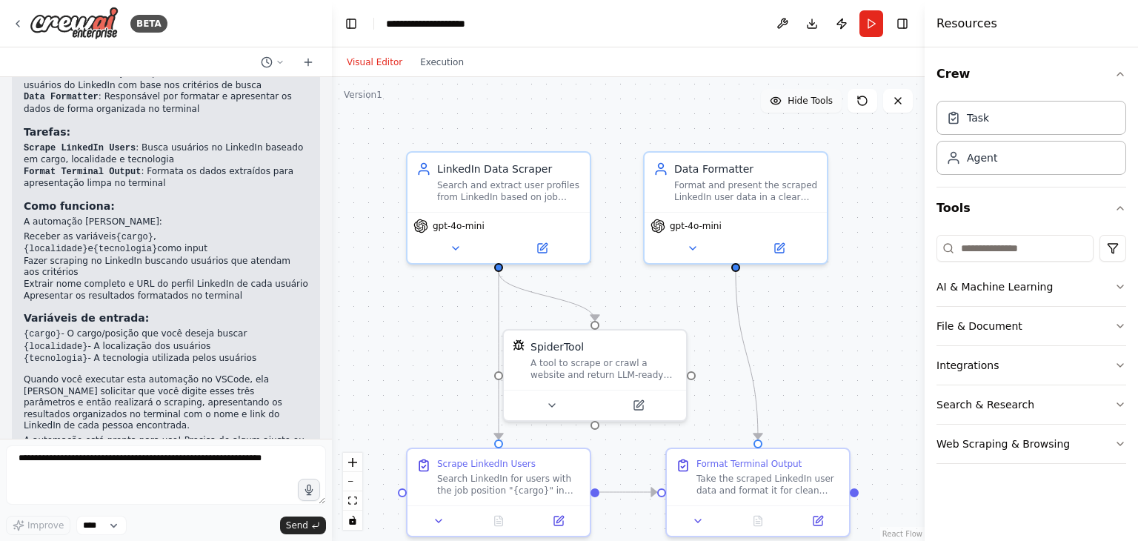
click at [795, 93] on button "Hide Tools" at bounding box center [801, 101] width 81 height 24
click at [795, 93] on button "Show Tools" at bounding box center [799, 101] width 84 height 24
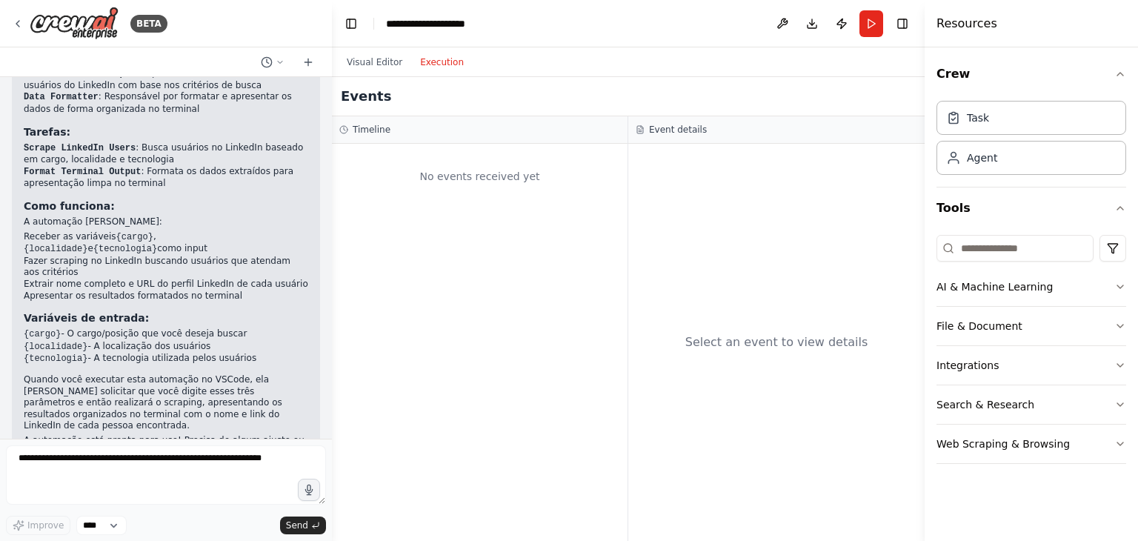
click at [428, 65] on button "Execution" at bounding box center [442, 62] width 62 height 18
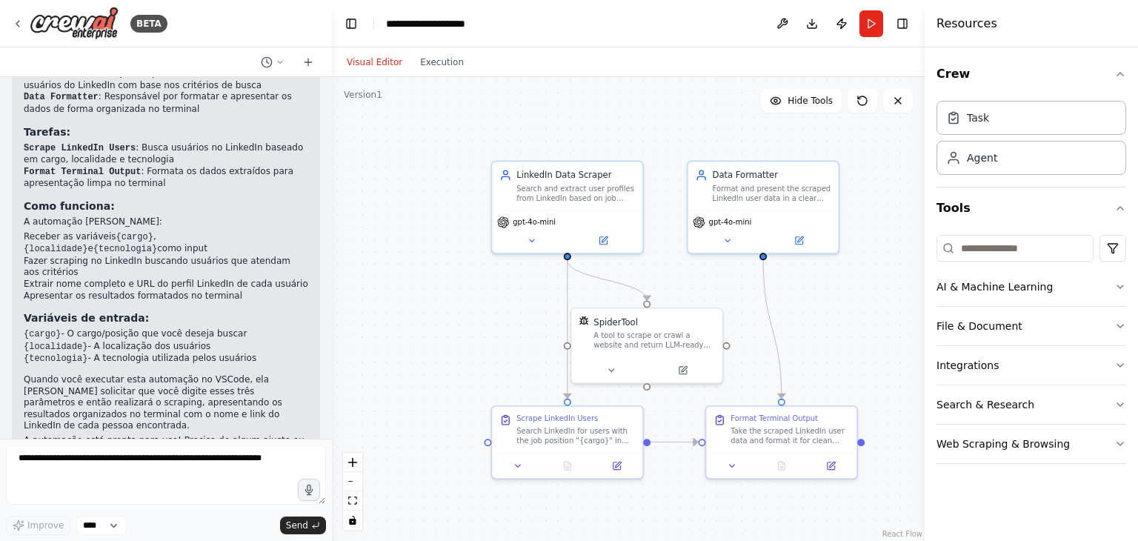
click at [376, 70] on button "Visual Editor" at bounding box center [374, 62] width 73 height 18
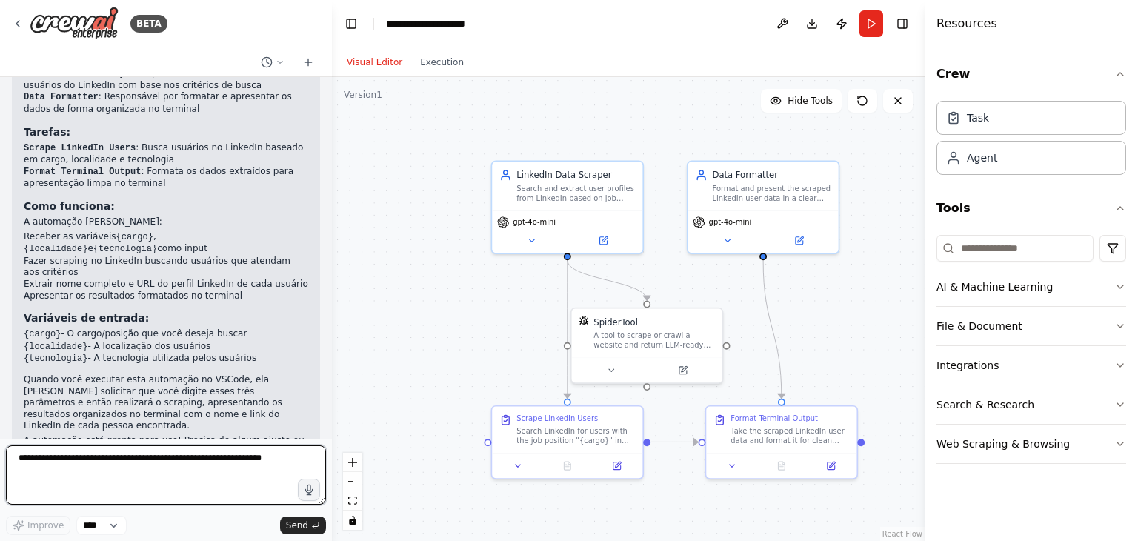
click at [200, 468] on textarea at bounding box center [166, 474] width 320 height 59
type textarea "**********"
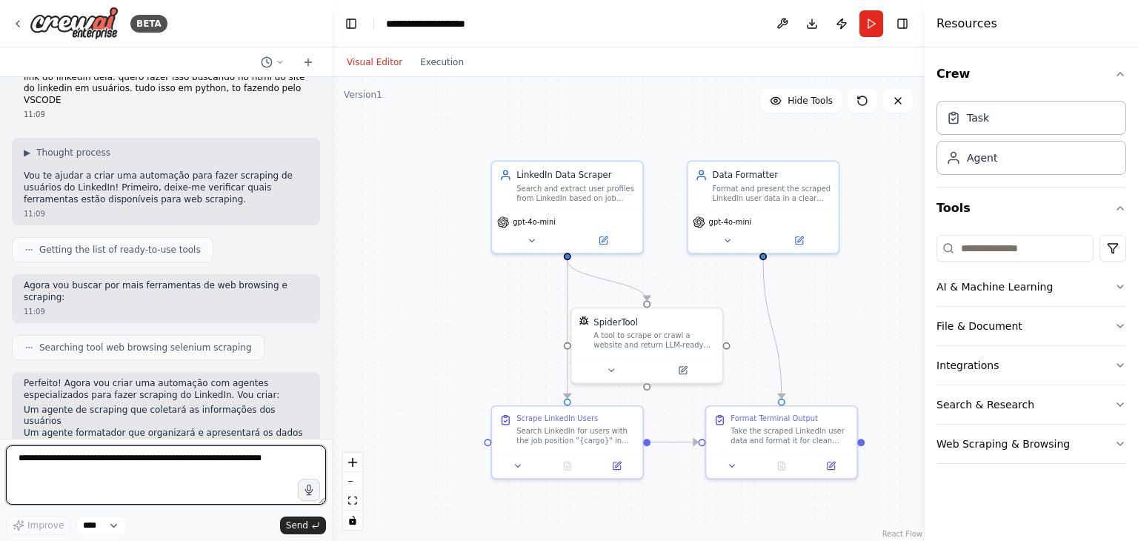
scroll to position [0, 0]
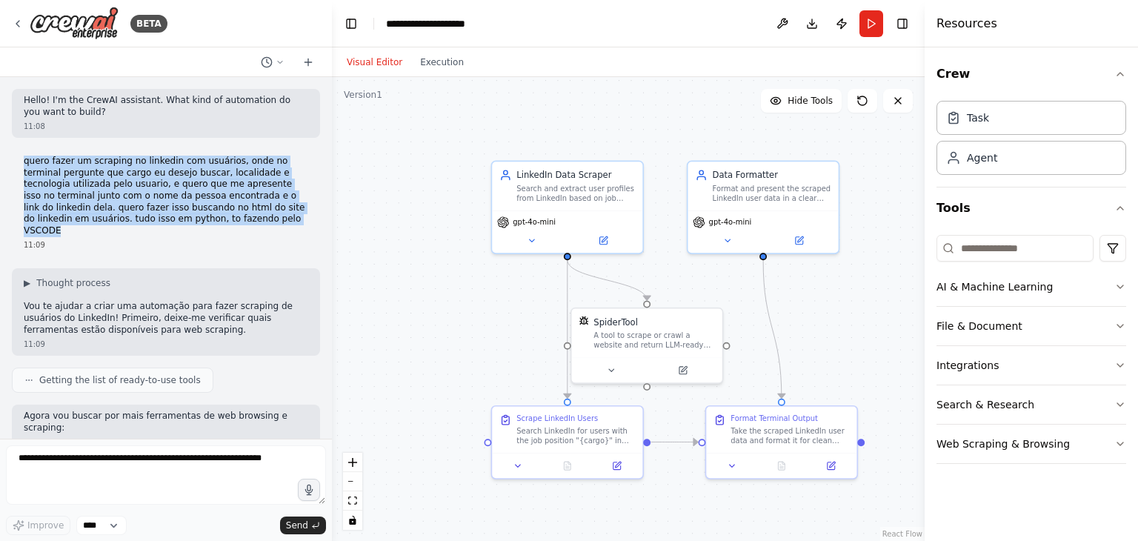
drag, startPoint x: 24, startPoint y: 159, endPoint x: 216, endPoint y: 222, distance: 202.7
click at [216, 222] on p "quero fazer um scraping no linkedin com usuários, onde no terminal pergunte que…" at bounding box center [166, 196] width 285 height 81
copy p "quero fazer um scraping no linkedin com usuários, onde no terminal pergunte que…"
